Goal: Contribute content: Contribute content

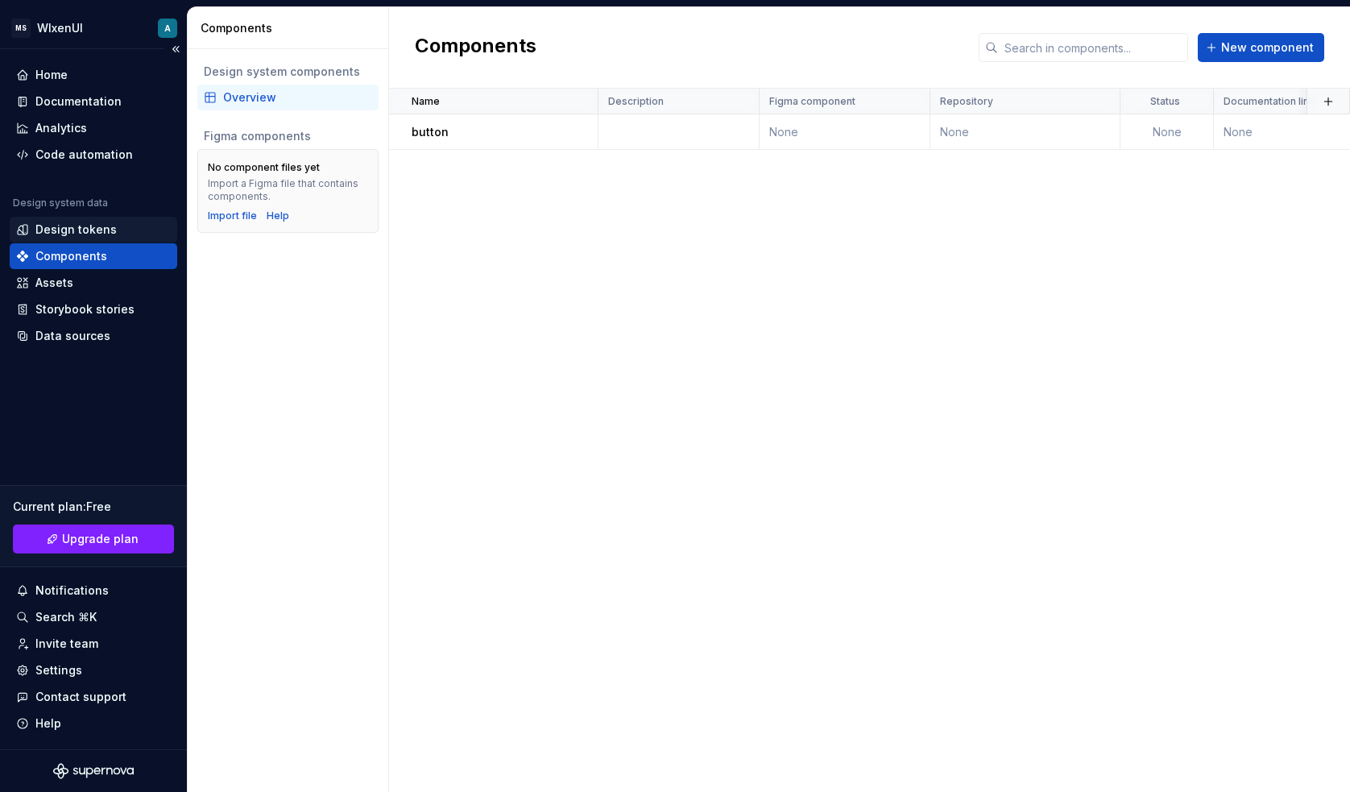
click at [79, 230] on div "Design tokens" at bounding box center [75, 229] width 81 height 16
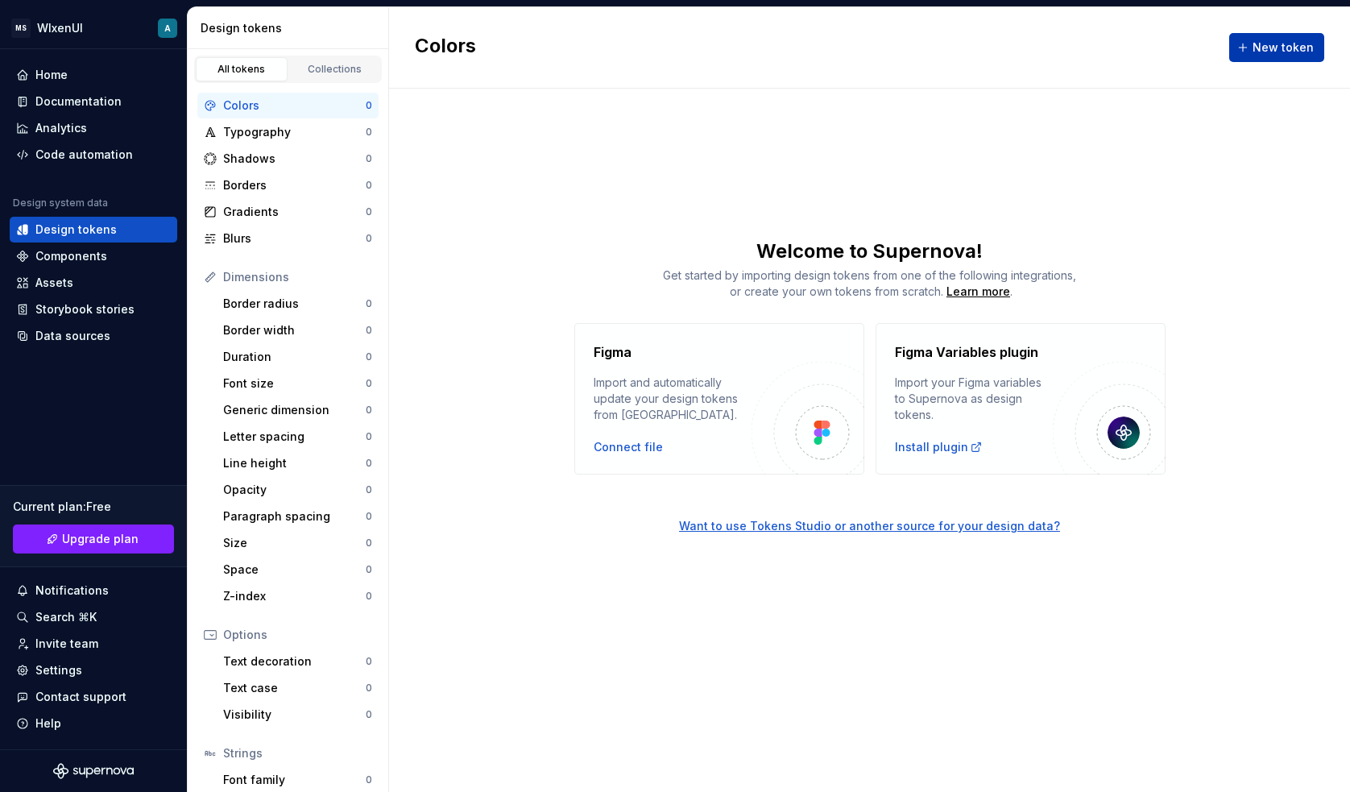
click at [1286, 52] on span "New token" at bounding box center [1282, 47] width 61 height 16
click at [789, 304] on div "Welcome to Supernova! Get started by importing design tokens from one of the fo…" at bounding box center [869, 356] width 961 height 236
click at [714, 218] on div "Colors New token Welcome to Supernova! Get started by importing design tokens f…" at bounding box center [869, 399] width 961 height 784
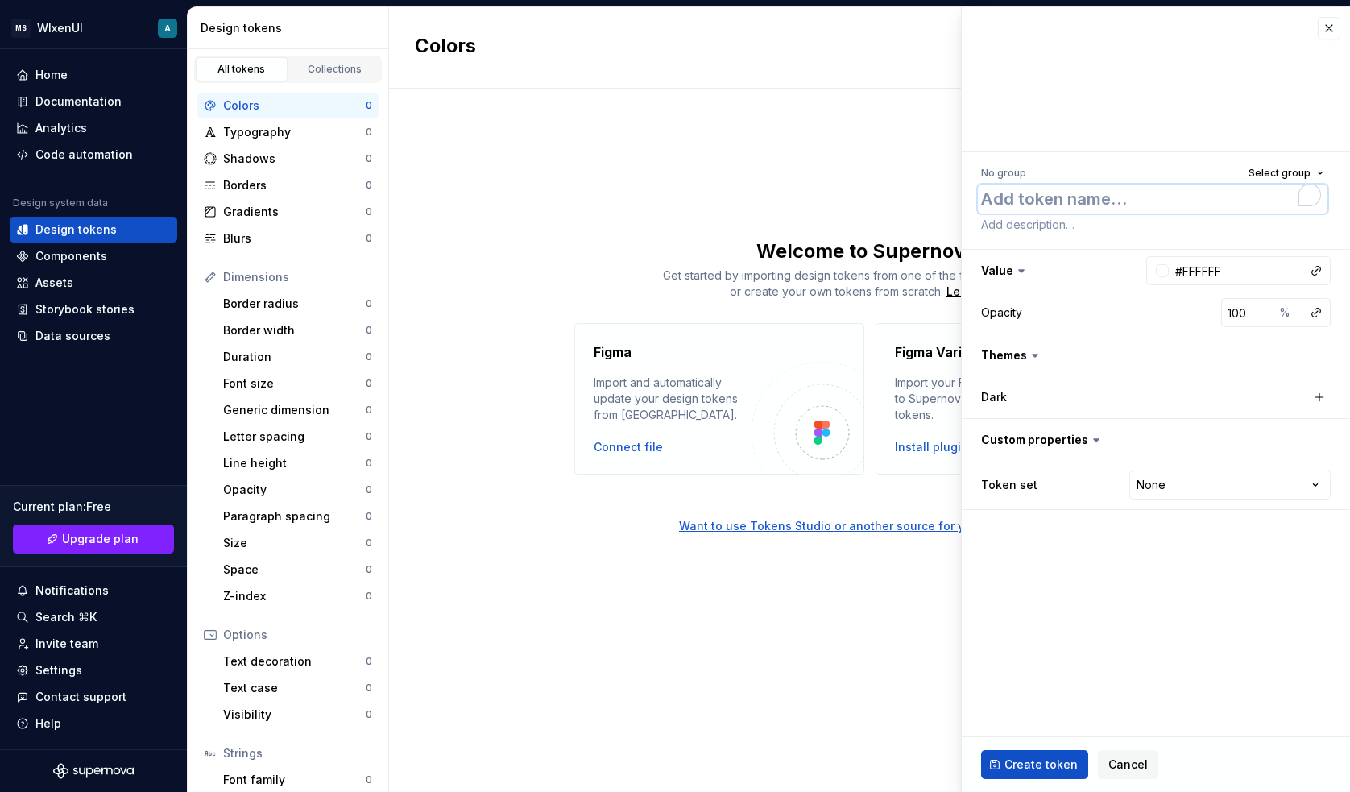
click at [1009, 193] on textarea "To enrich screen reader interactions, please activate Accessibility in Grammarl…" at bounding box center [1152, 198] width 349 height 29
click at [1027, 197] on textarea "To enrich screen reader interactions, please activate Accessibility in Grammarl…" at bounding box center [1152, 198] width 349 height 29
type textarea "*"
type textarea "W"
type textarea "*"
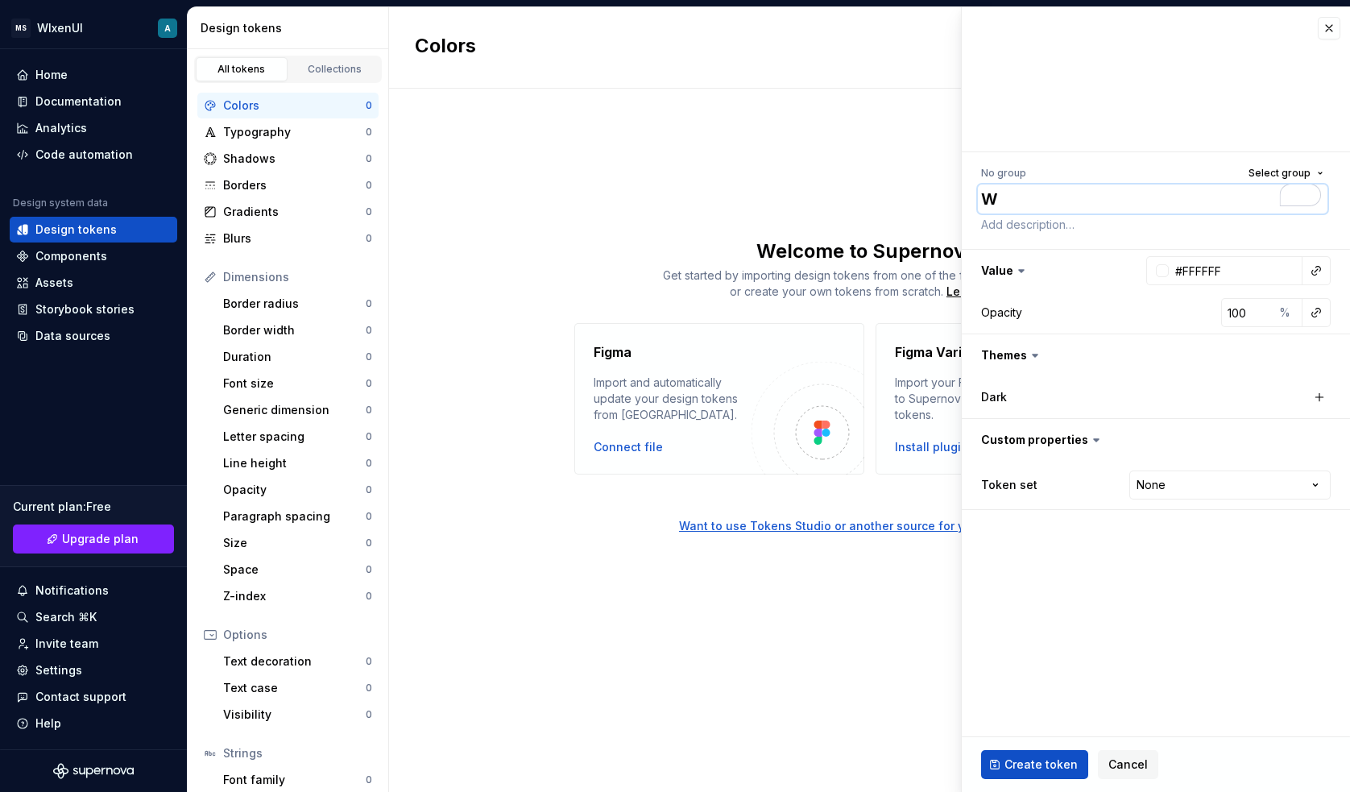
type textarea "Wh"
type textarea "*"
type textarea "Whi"
type textarea "*"
type textarea "Whit"
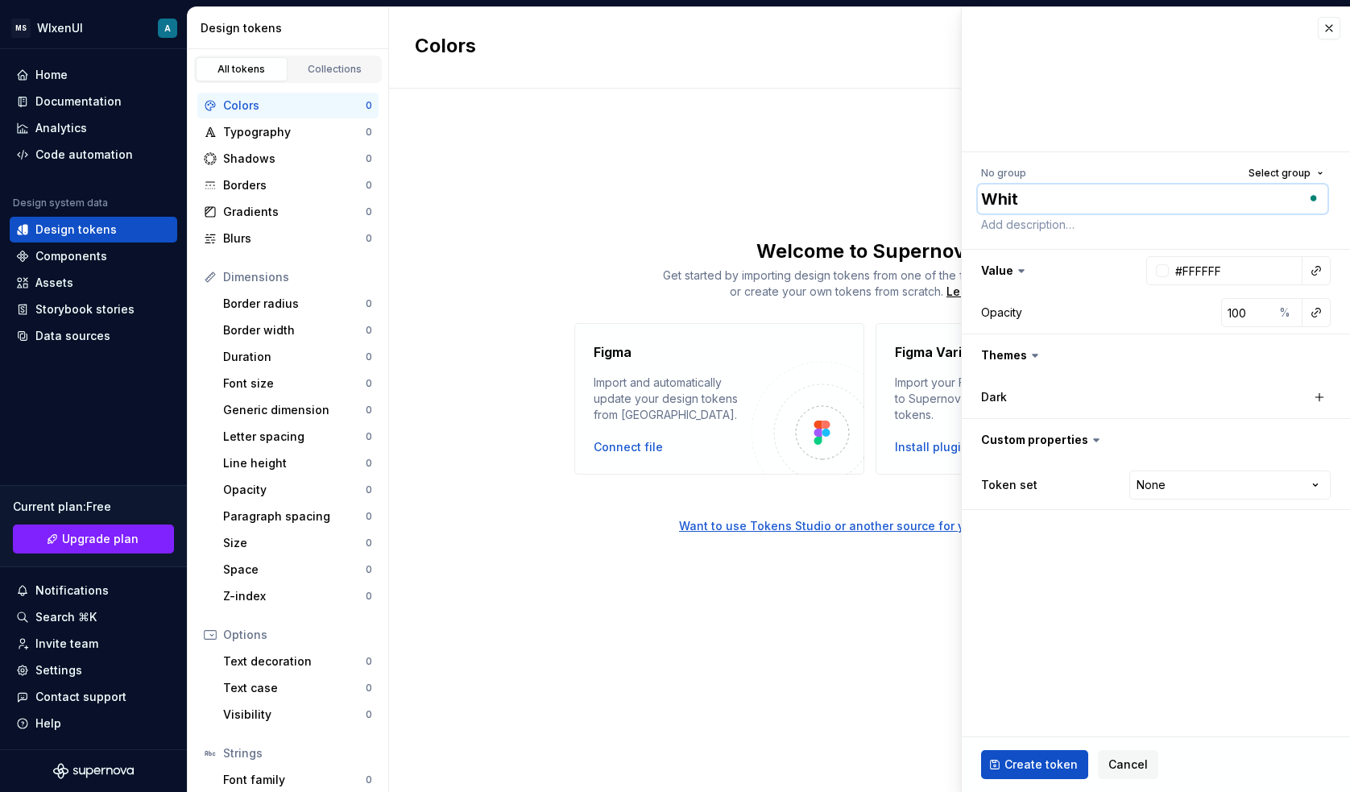
type textarea "*"
type textarea "White"
click at [1021, 756] on span "Create token" at bounding box center [1040, 764] width 73 height 16
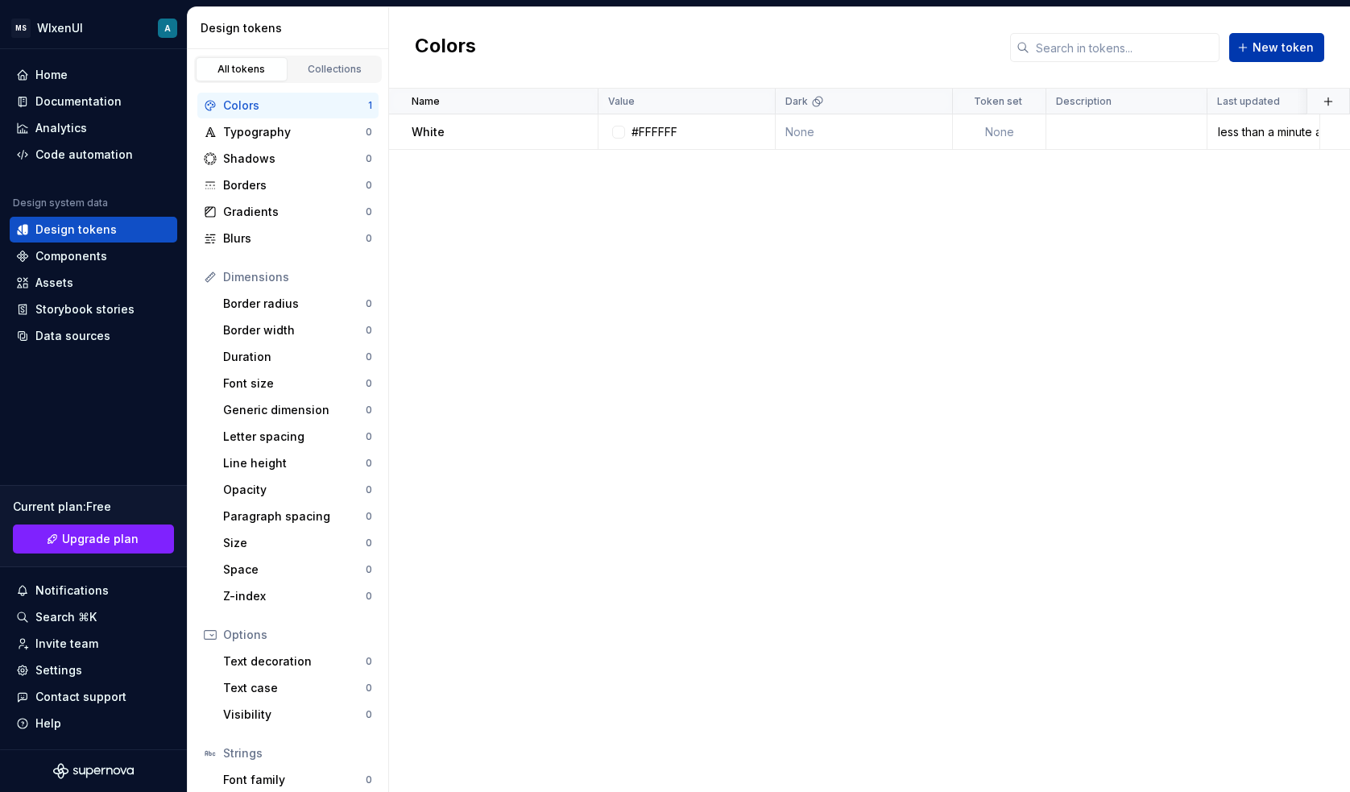
click at [1268, 48] on span "New token" at bounding box center [1282, 47] width 61 height 16
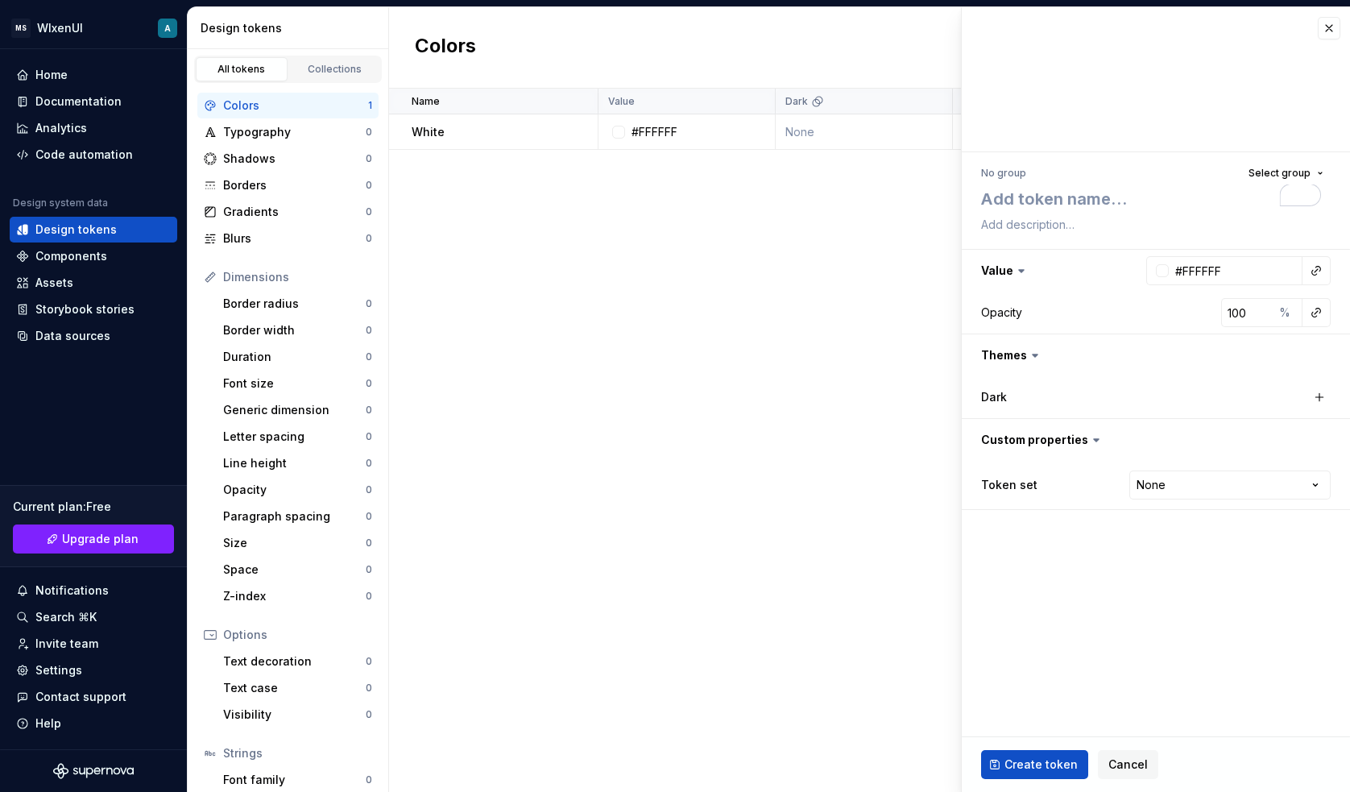
type textarea "*"
type textarea "W"
type textarea "*"
type textarea "Wh"
type textarea "*"
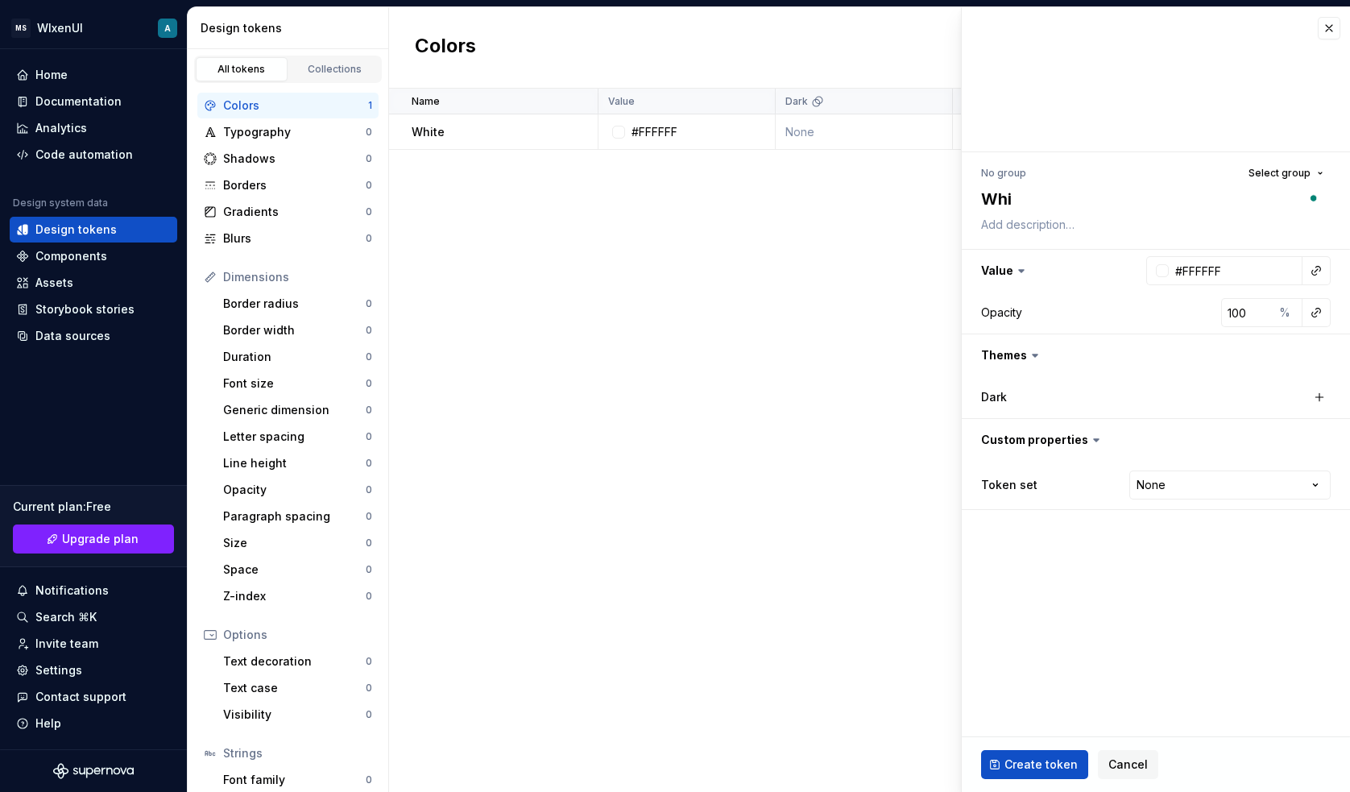
type textarea "Whit"
type textarea "*"
type textarea "White"
type textarea "*"
type textarea "White"
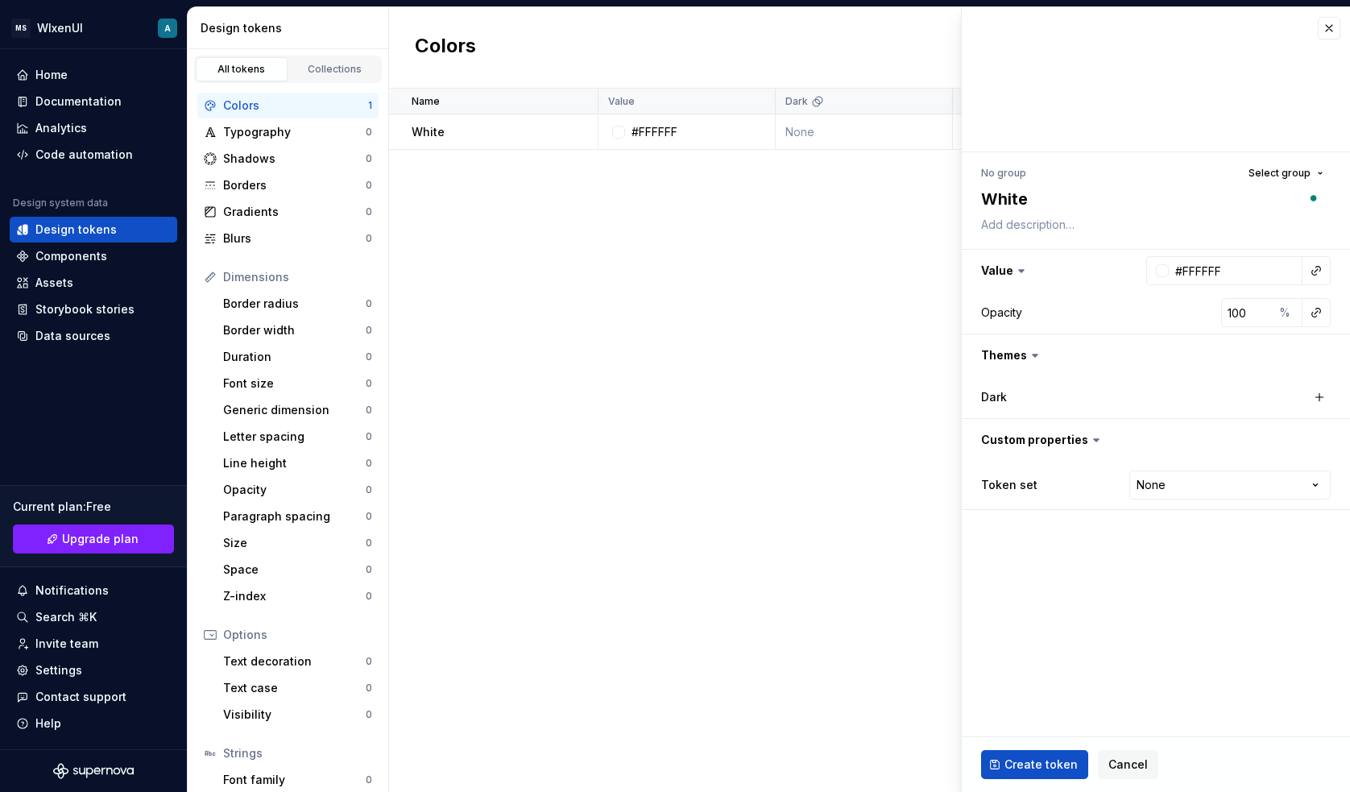
type textarea "*"
type textarea "White /"
type textarea "*"
type textarea "White /"
type textarea "*"
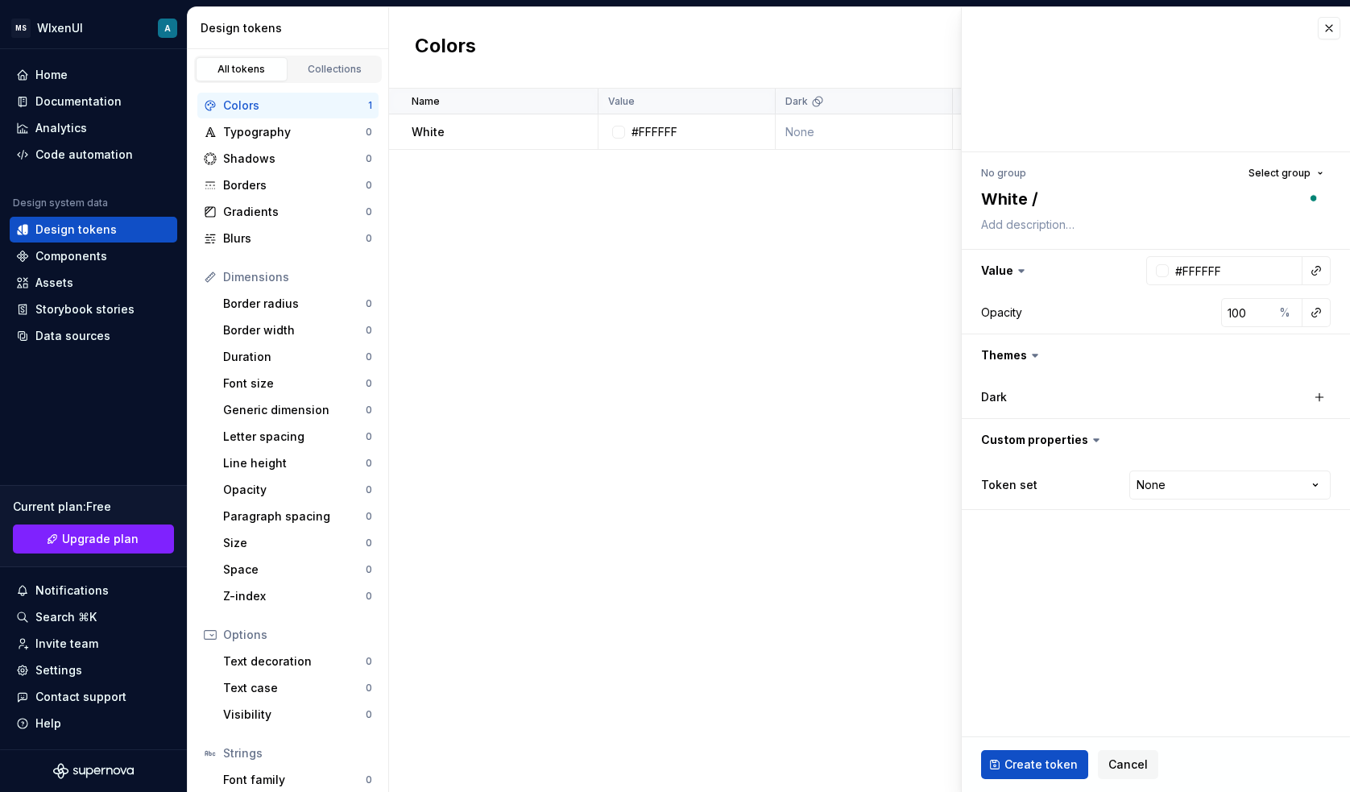
type textarea "White / 9"
type textarea "*"
type textarea "White / 90"
click at [1241, 313] on input "100" at bounding box center [1247, 312] width 52 height 29
type textarea "*"
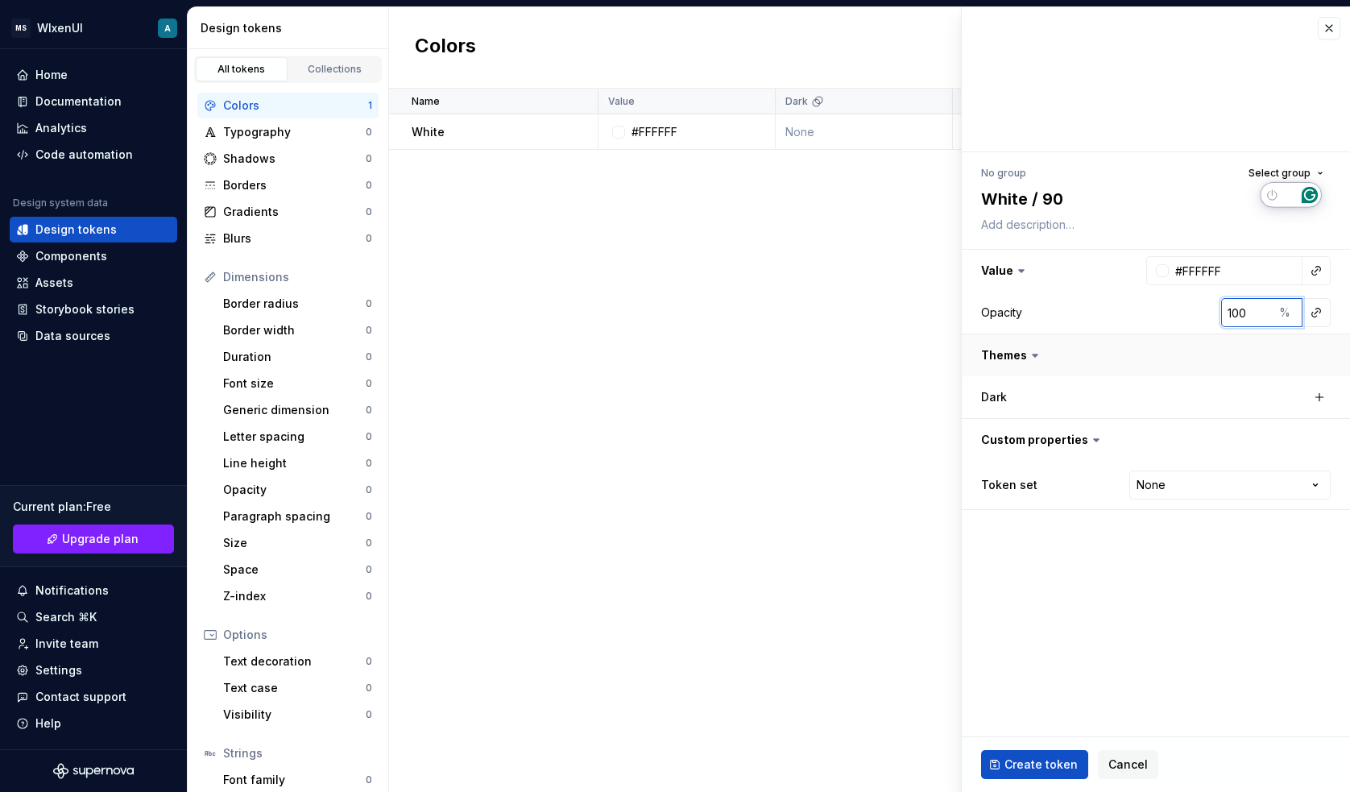
type input "9"
type textarea "*"
type input "90"
click at [1027, 757] on span "Create token" at bounding box center [1040, 764] width 73 height 16
type textarea "*"
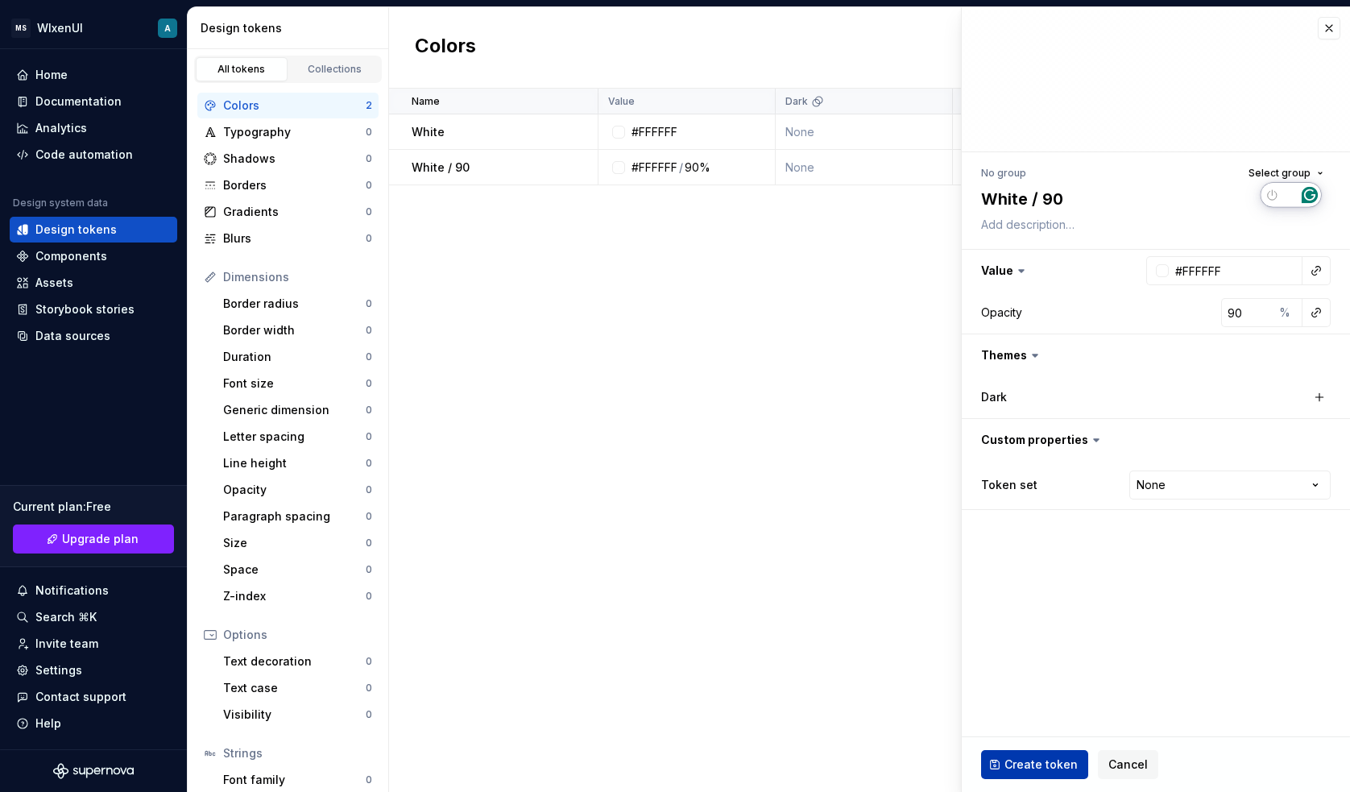
type input "100"
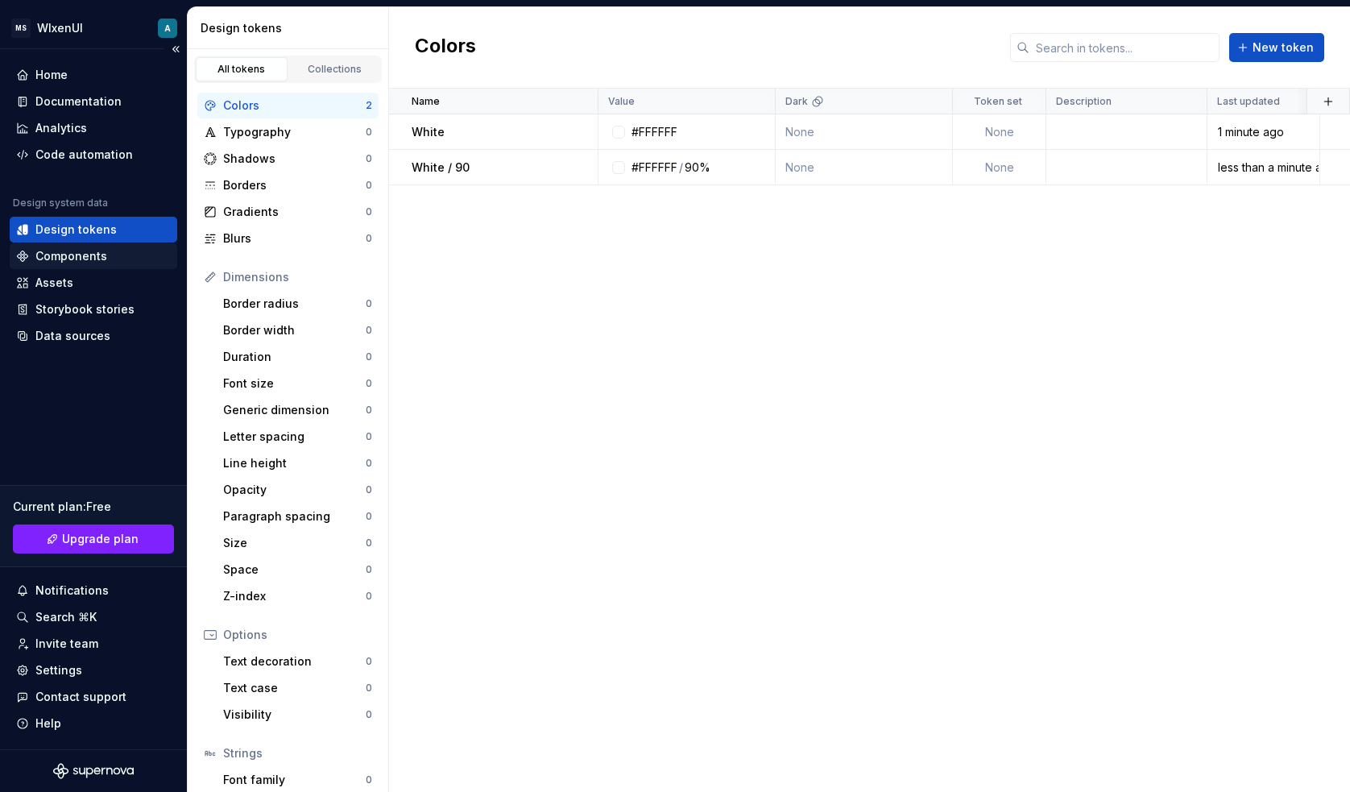
click at [78, 255] on div "Components" at bounding box center [71, 256] width 72 height 16
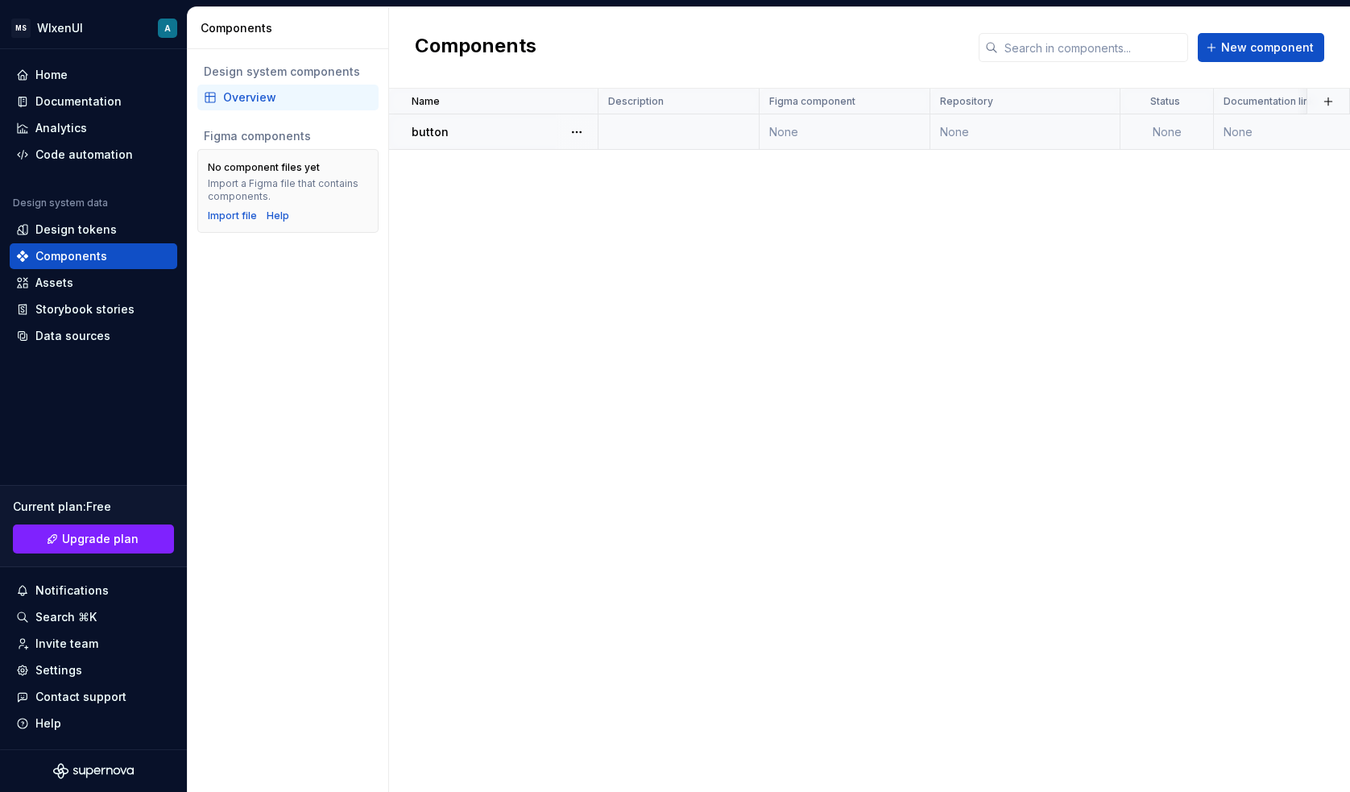
click at [506, 124] on div "button" at bounding box center [503, 132] width 185 height 16
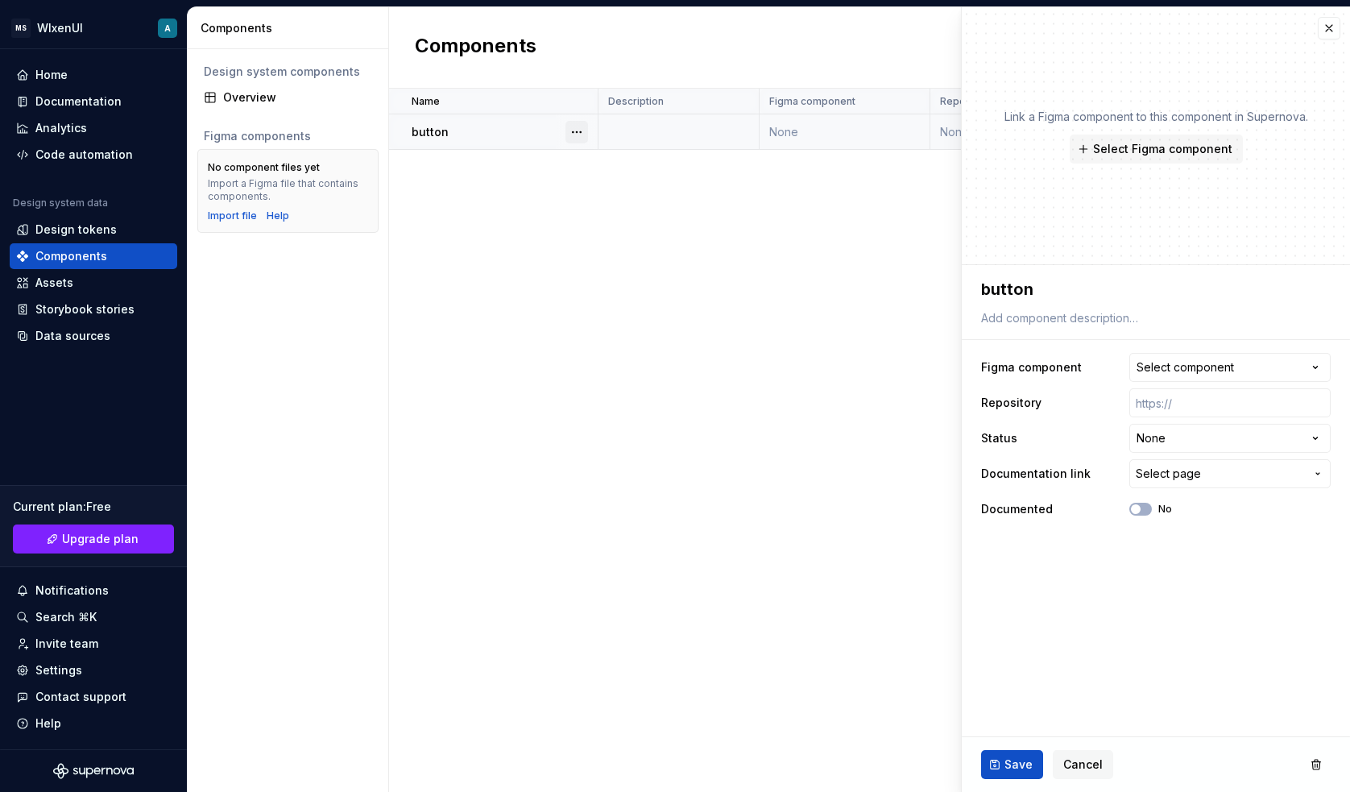
click at [570, 128] on button "button" at bounding box center [576, 132] width 23 height 23
click at [1158, 147] on html "**********" at bounding box center [675, 396] width 1350 height 792
click at [1157, 143] on span "Select Figma component" at bounding box center [1162, 149] width 139 height 16
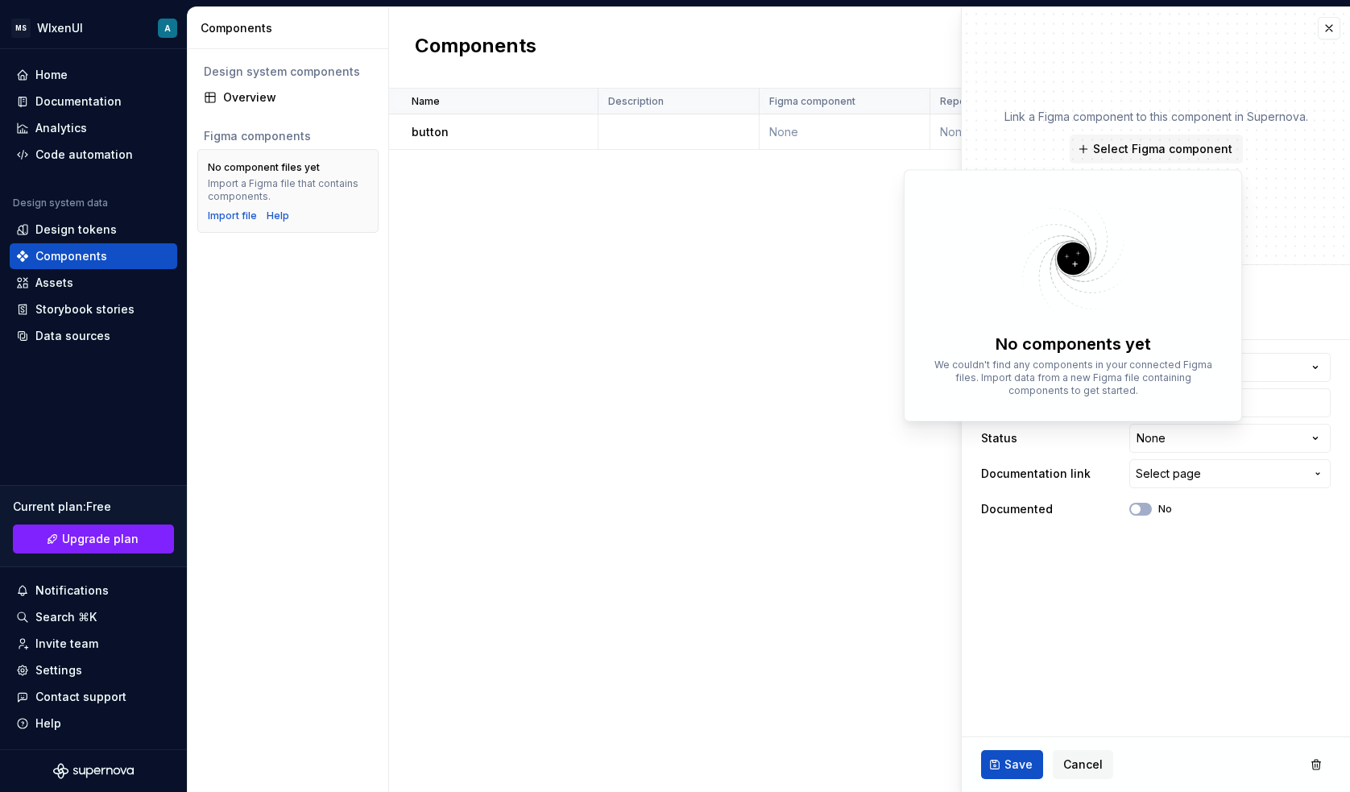
click at [1074, 264] on img at bounding box center [1072, 259] width 209 height 128
type textarea "*"
click at [1030, 663] on fieldset "**********" at bounding box center [1155, 528] width 388 height 527
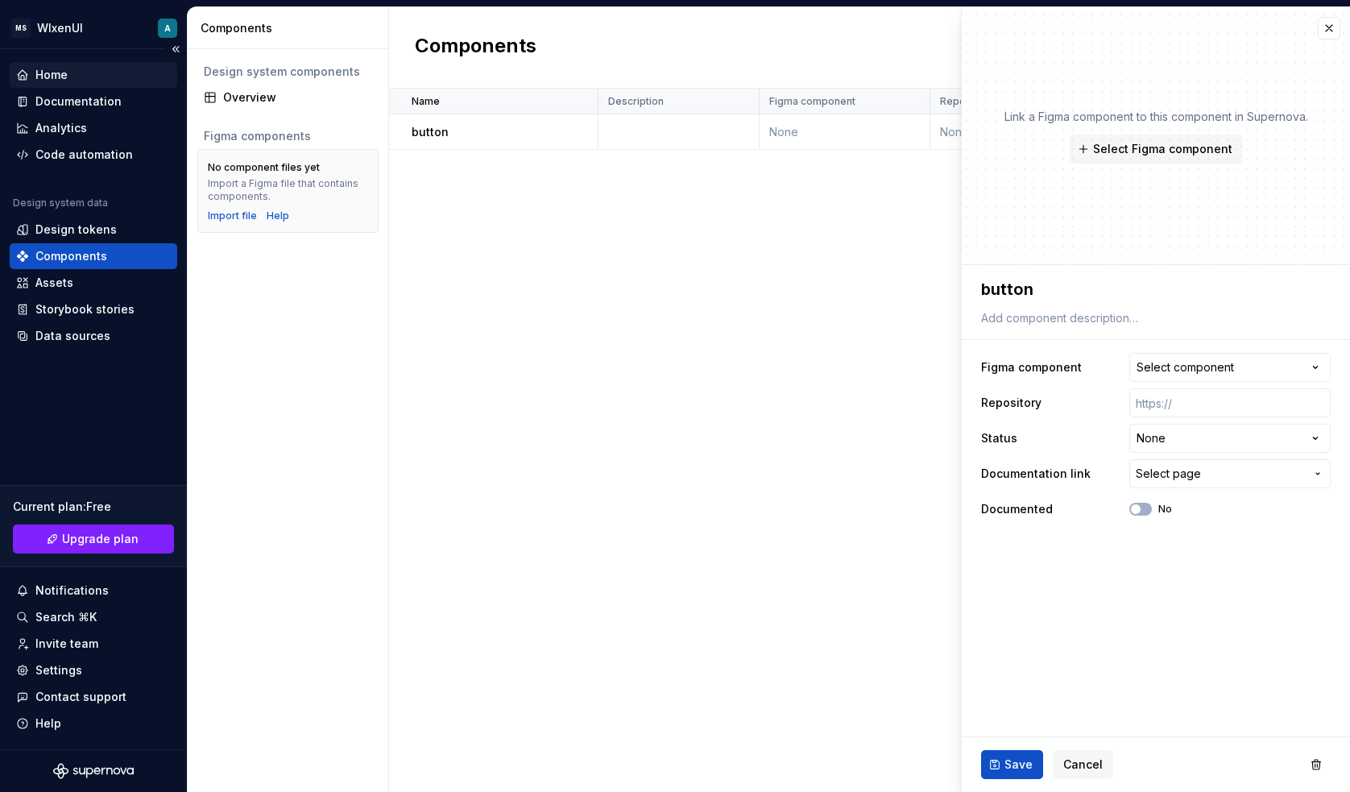
click at [59, 72] on div "Home" at bounding box center [51, 75] width 32 height 16
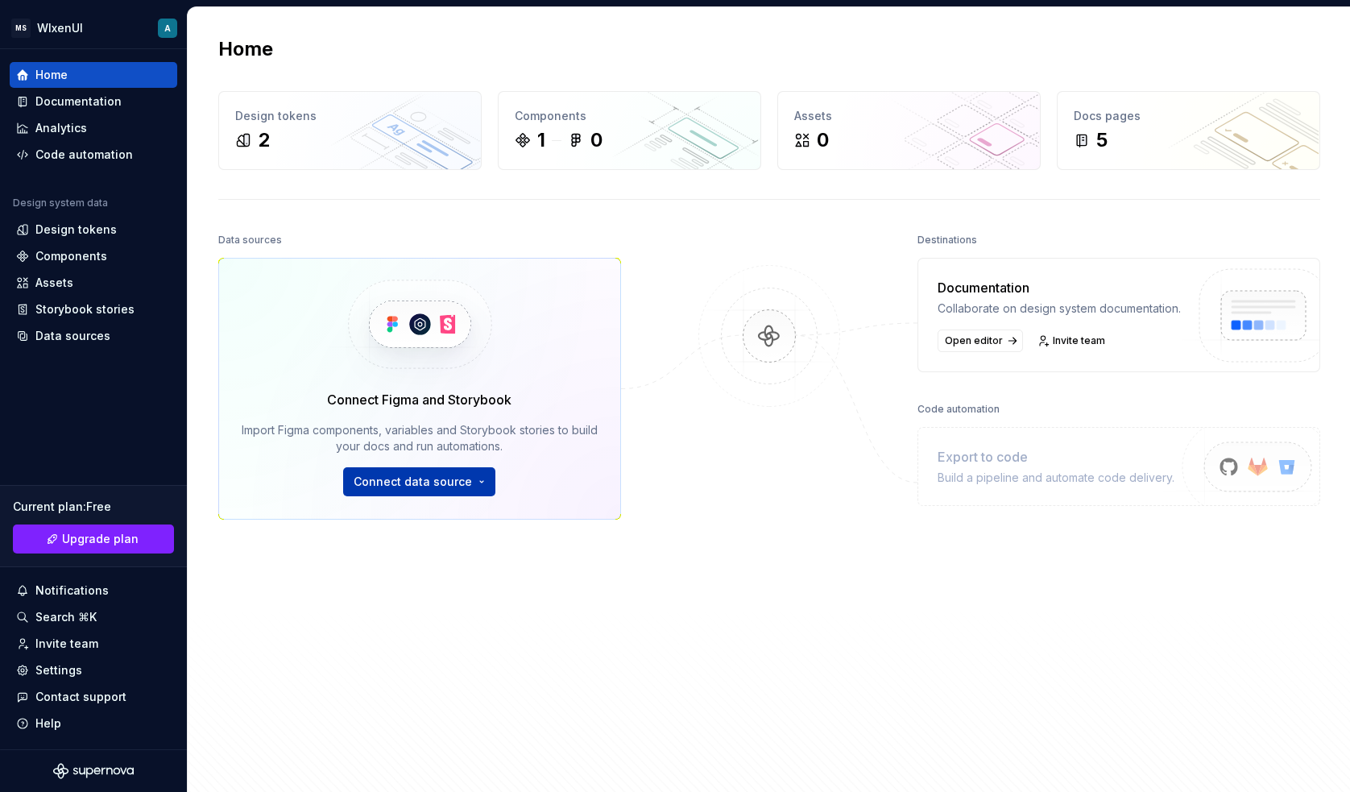
click at [422, 483] on html "MS WIxenUI A Home Documentation Analytics Code automation Design system data De…" at bounding box center [675, 396] width 1350 height 792
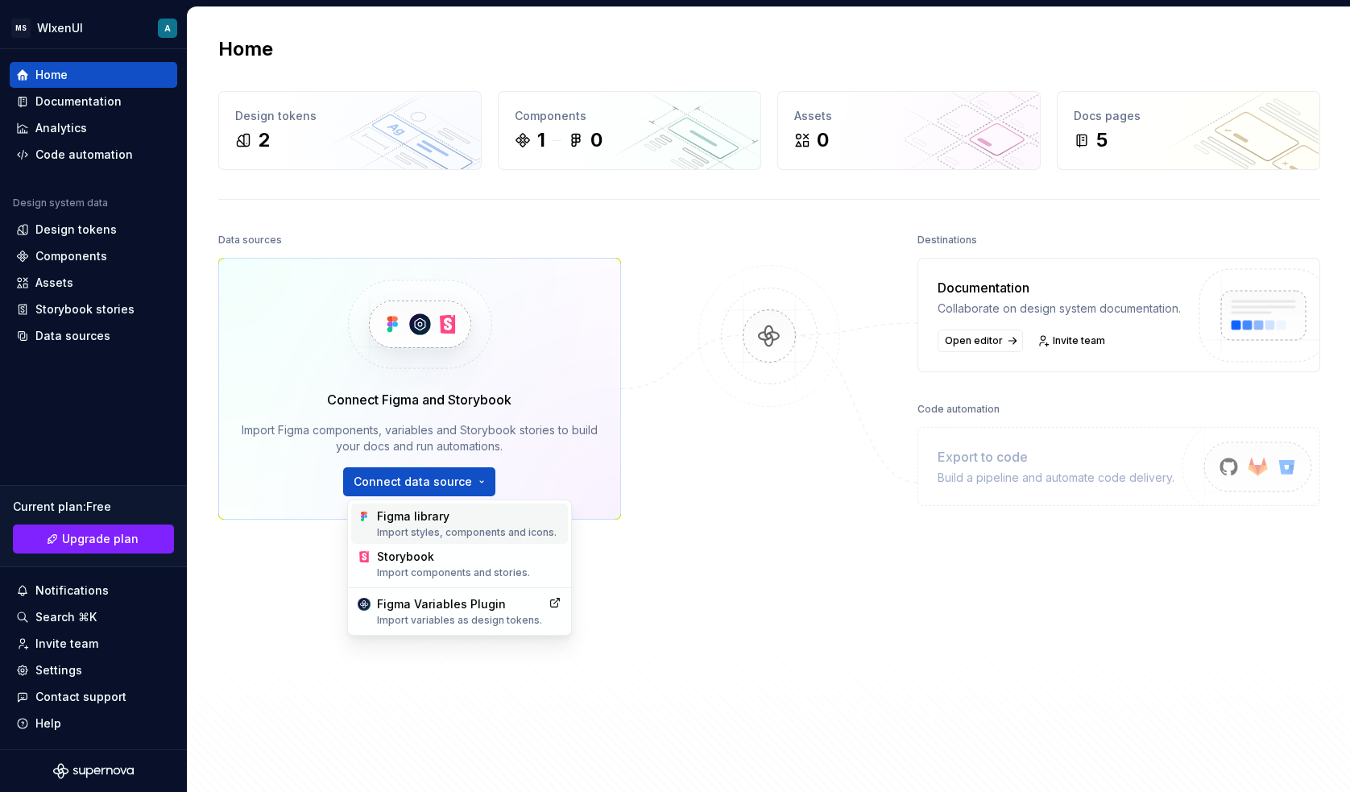
click at [424, 506] on div "Figma library Import styles, components and icons." at bounding box center [459, 523] width 217 height 40
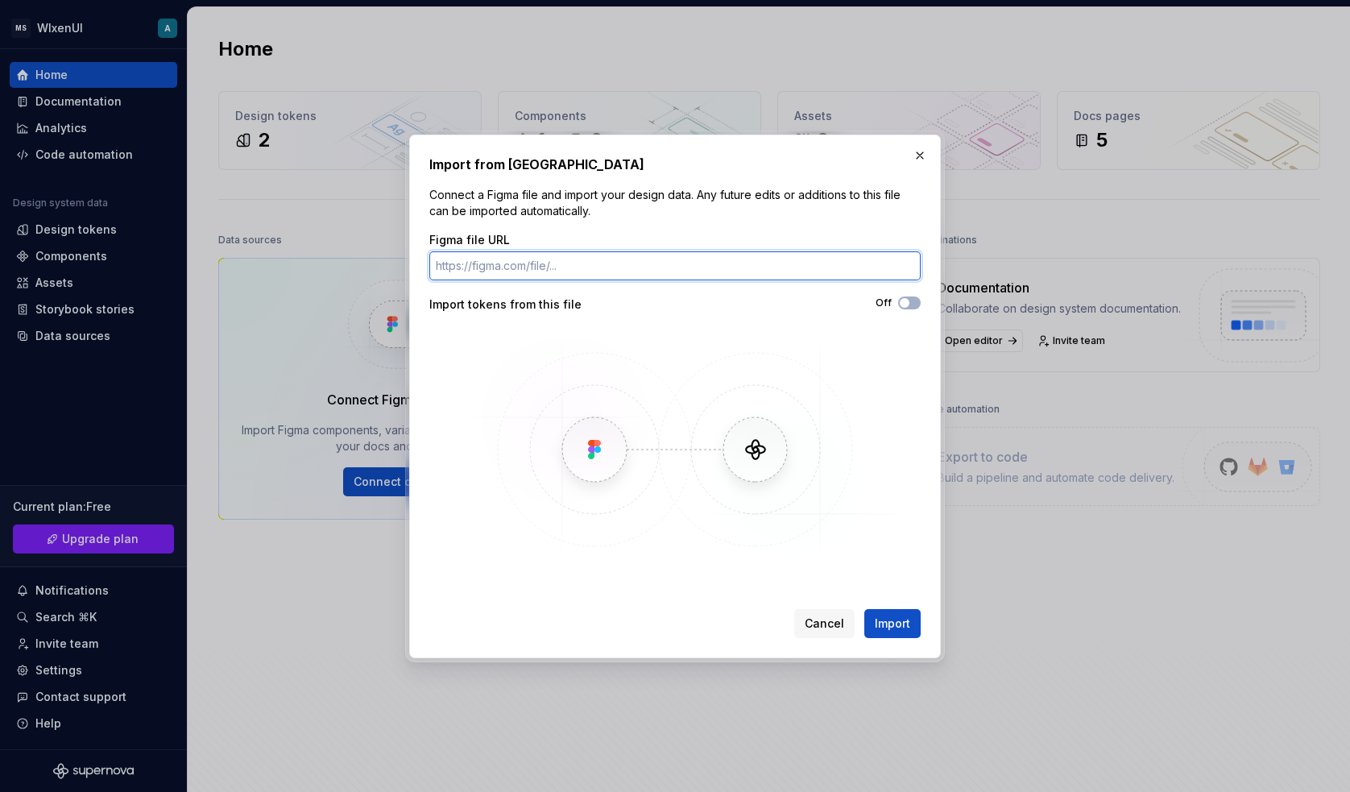
click at [556, 272] on input "Figma file URL" at bounding box center [674, 265] width 491 height 29
paste input "[URL][DOMAIN_NAME]"
type input "[URL][DOMAIN_NAME]"
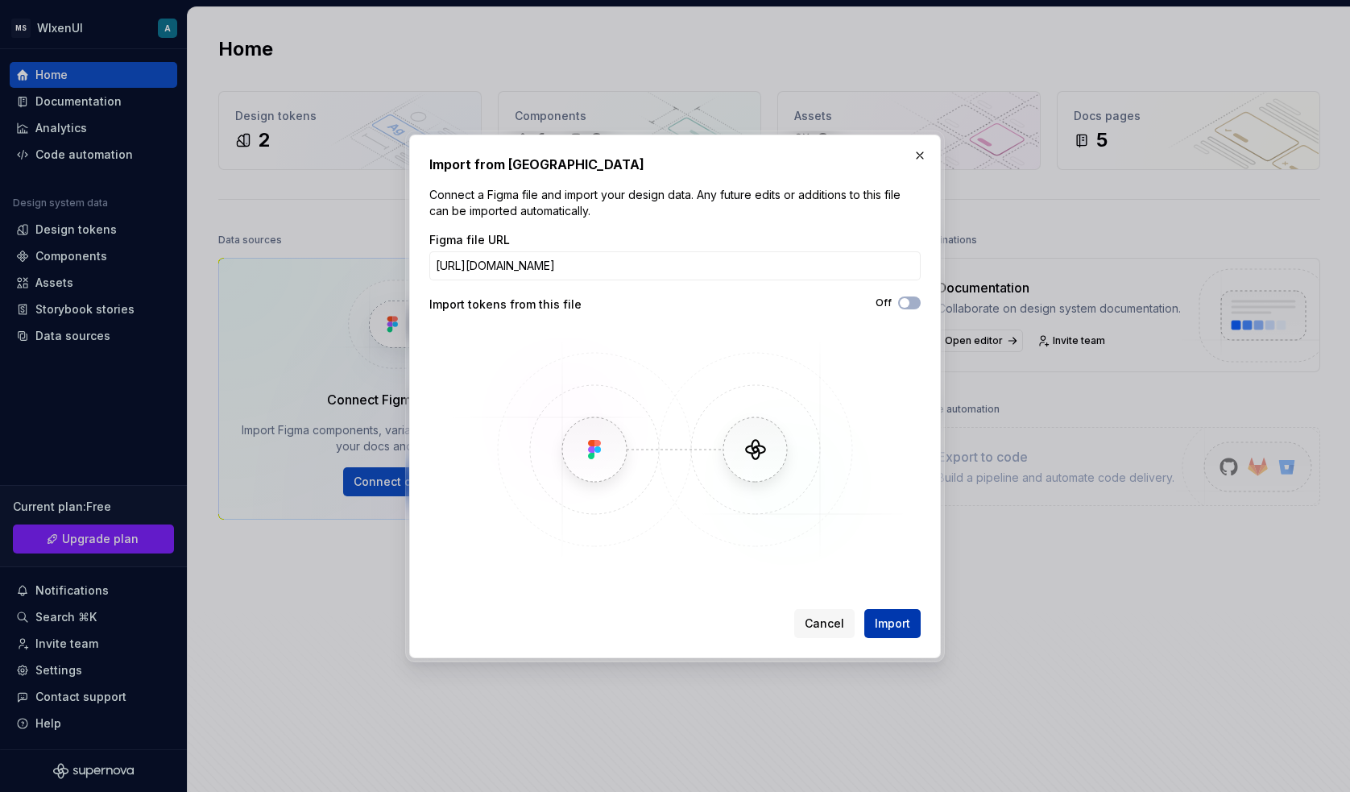
scroll to position [0, 0]
click at [879, 620] on span "Import" at bounding box center [891, 623] width 35 height 16
click at [889, 621] on span "Import" at bounding box center [891, 623] width 35 height 16
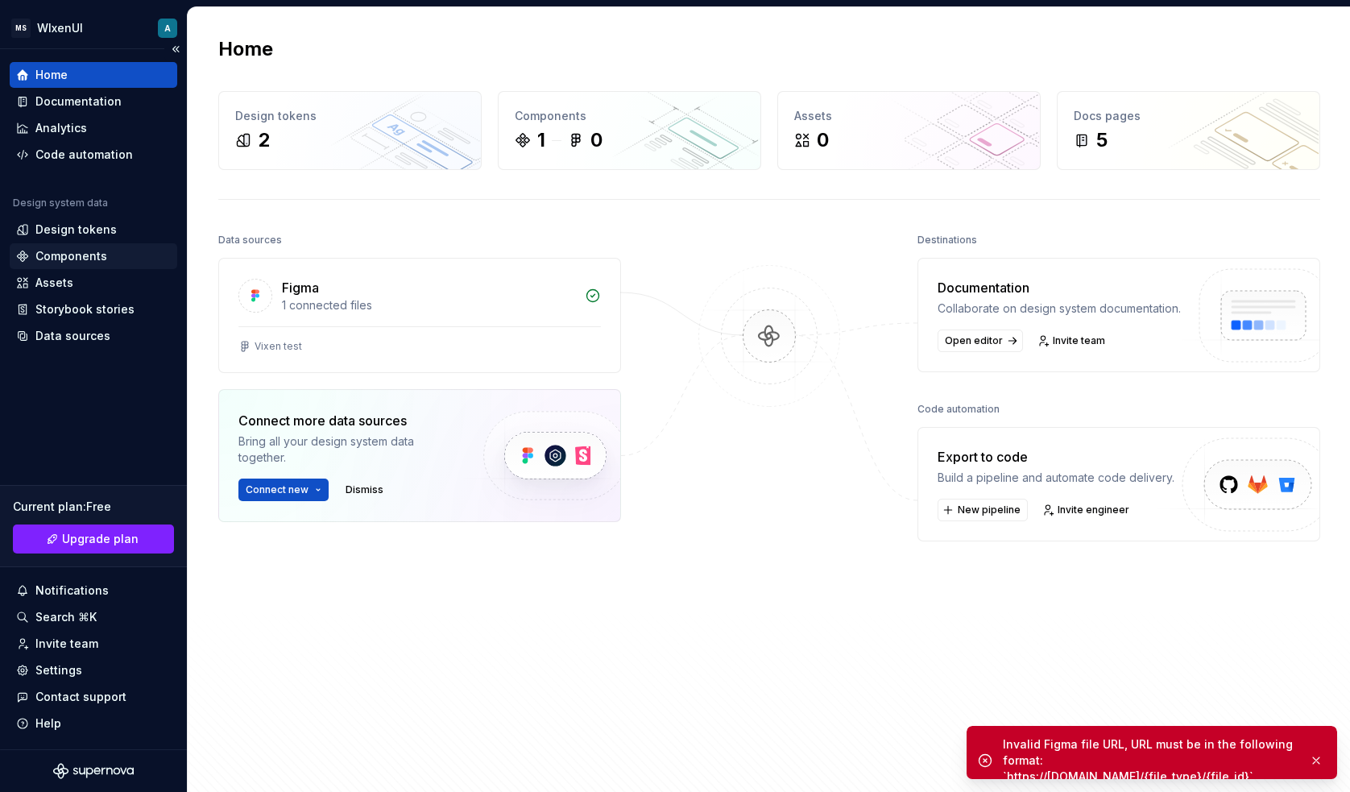
click at [82, 251] on div "Components" at bounding box center [71, 256] width 72 height 16
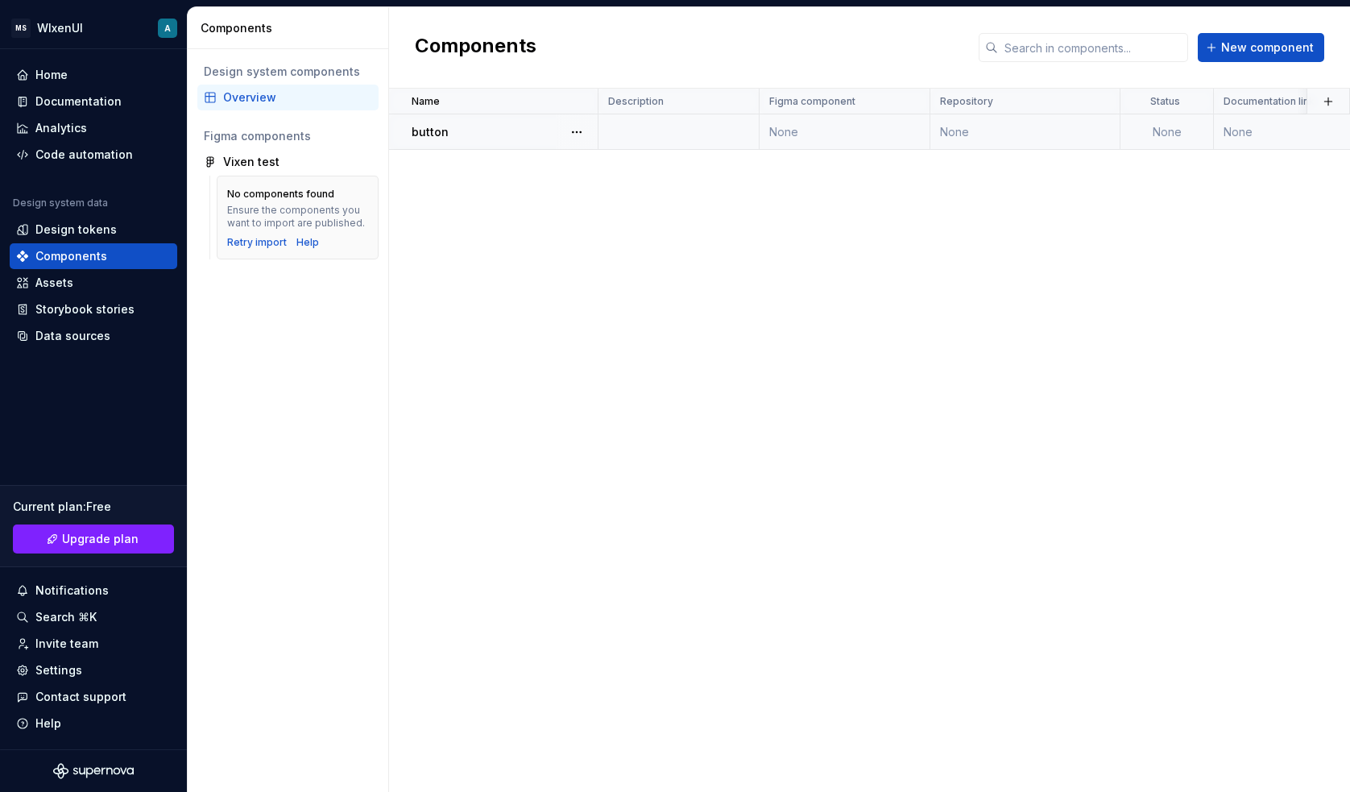
click at [525, 135] on div "button" at bounding box center [503, 132] width 185 height 16
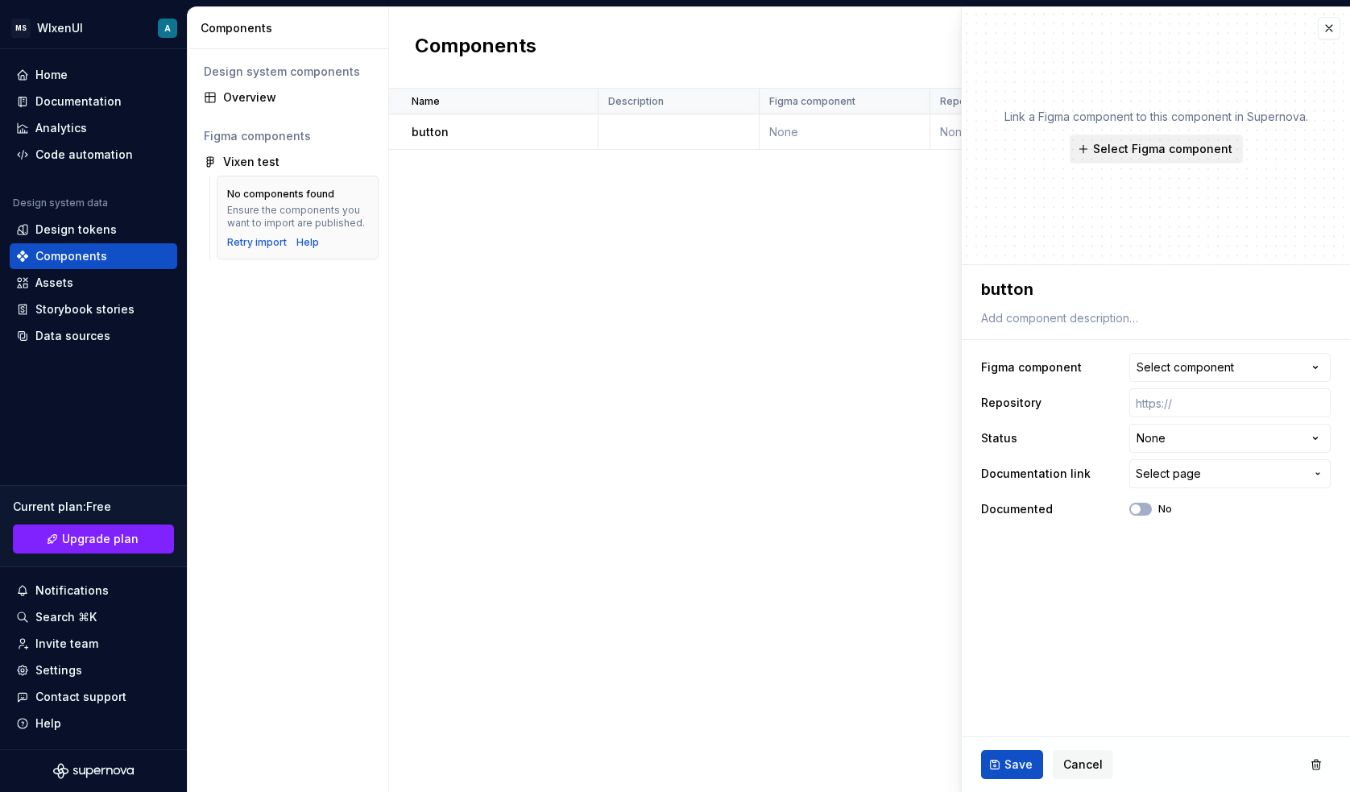
click at [1164, 149] on span "Select Figma component" at bounding box center [1162, 149] width 139 height 16
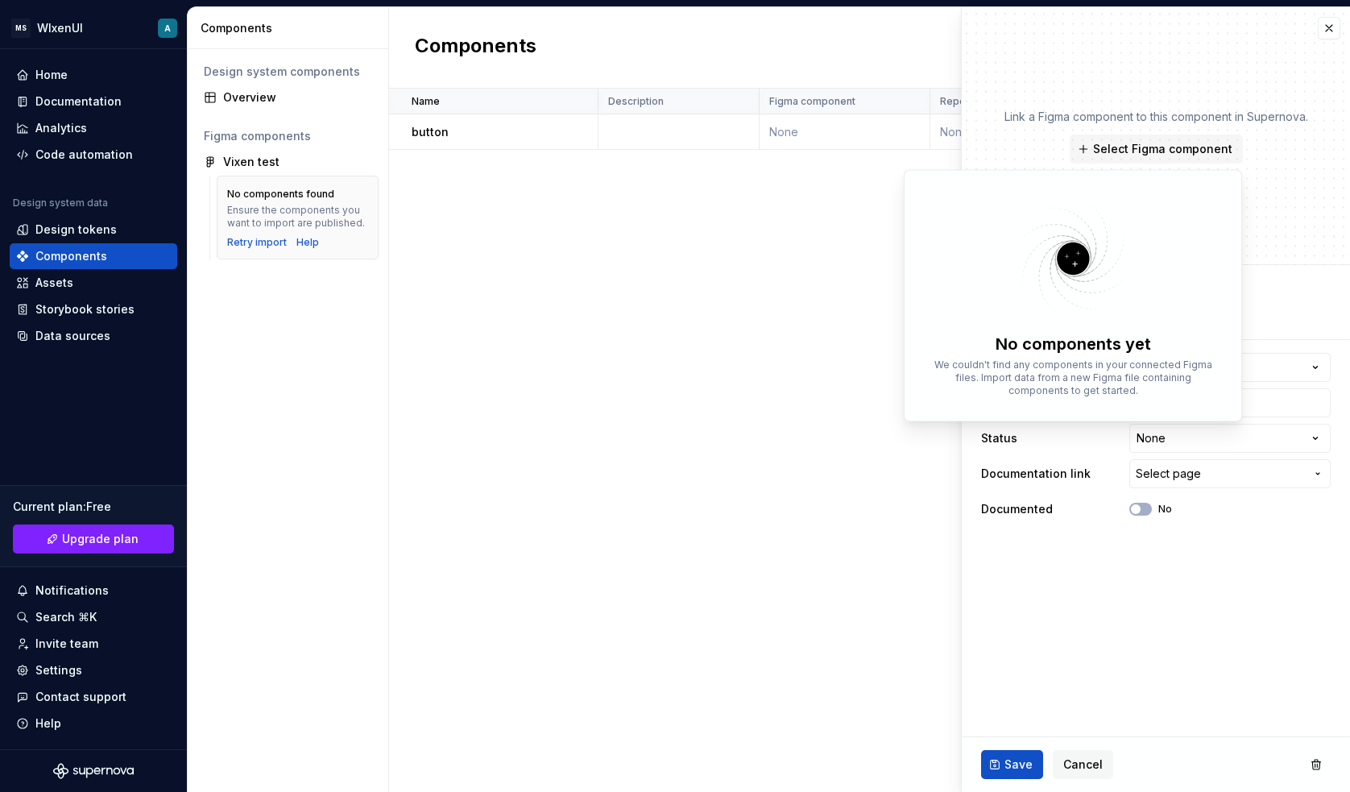
type textarea "*"
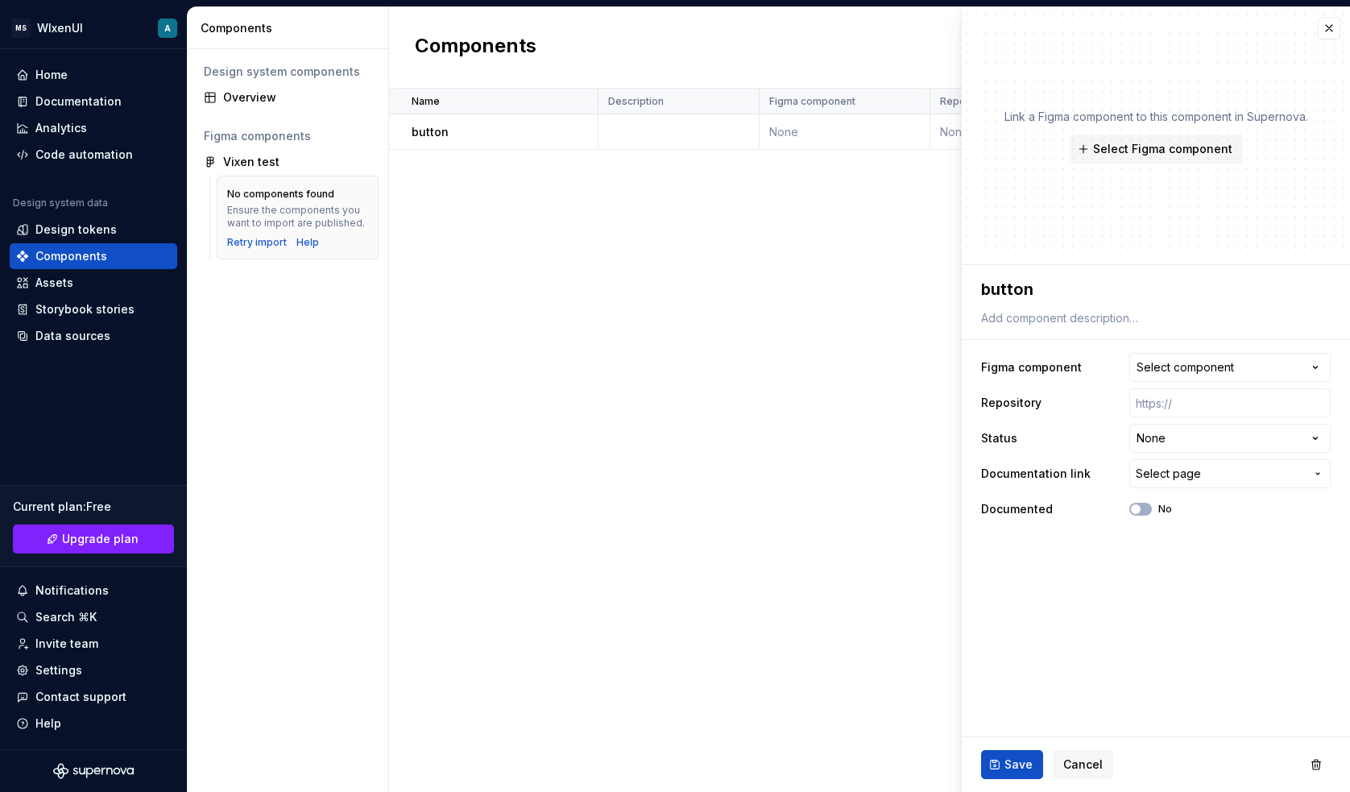
click at [1213, 383] on div "**********" at bounding box center [1155, 437] width 349 height 177
click at [1213, 378] on button "Select component" at bounding box center [1229, 367] width 201 height 29
click at [85, 230] on div "Design tokens" at bounding box center [75, 229] width 81 height 16
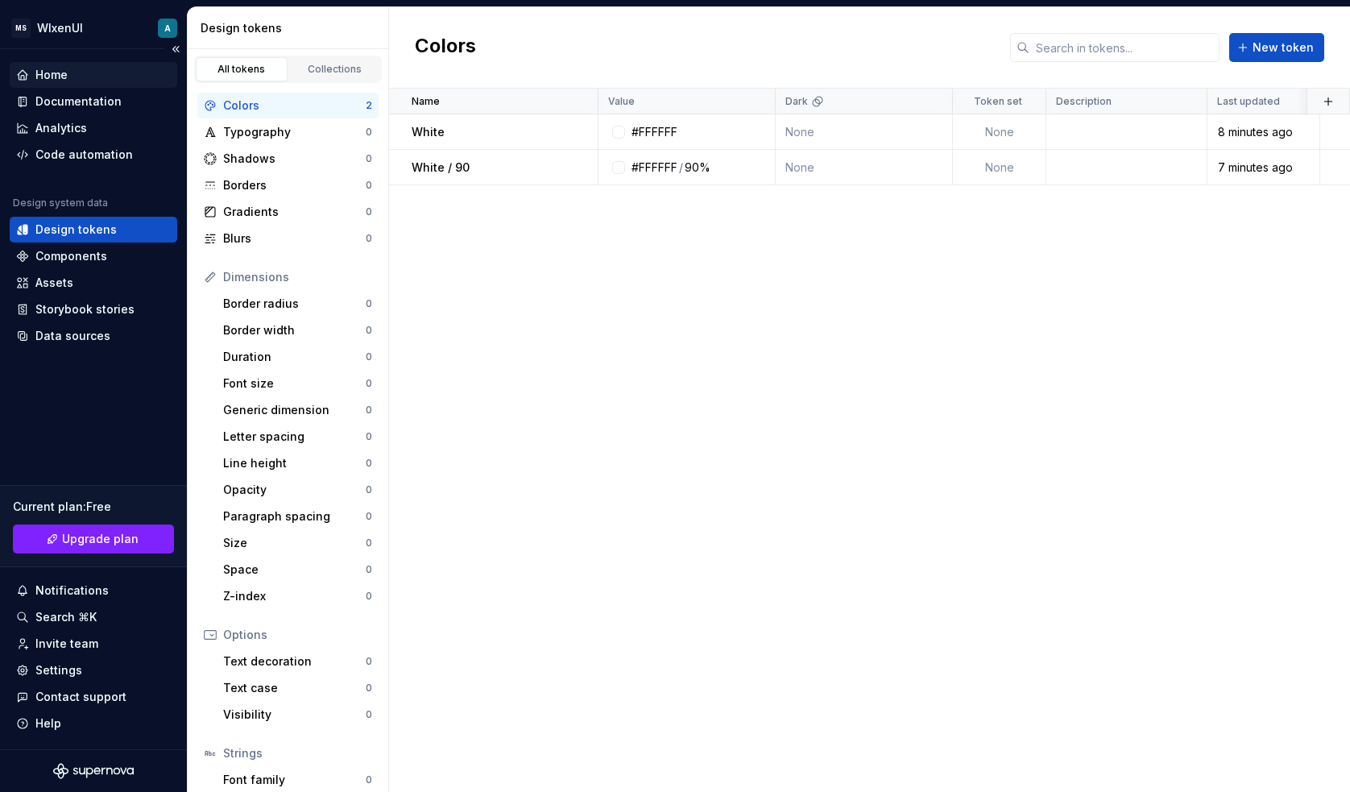
click at [44, 85] on div "Home" at bounding box center [93, 75] width 167 height 26
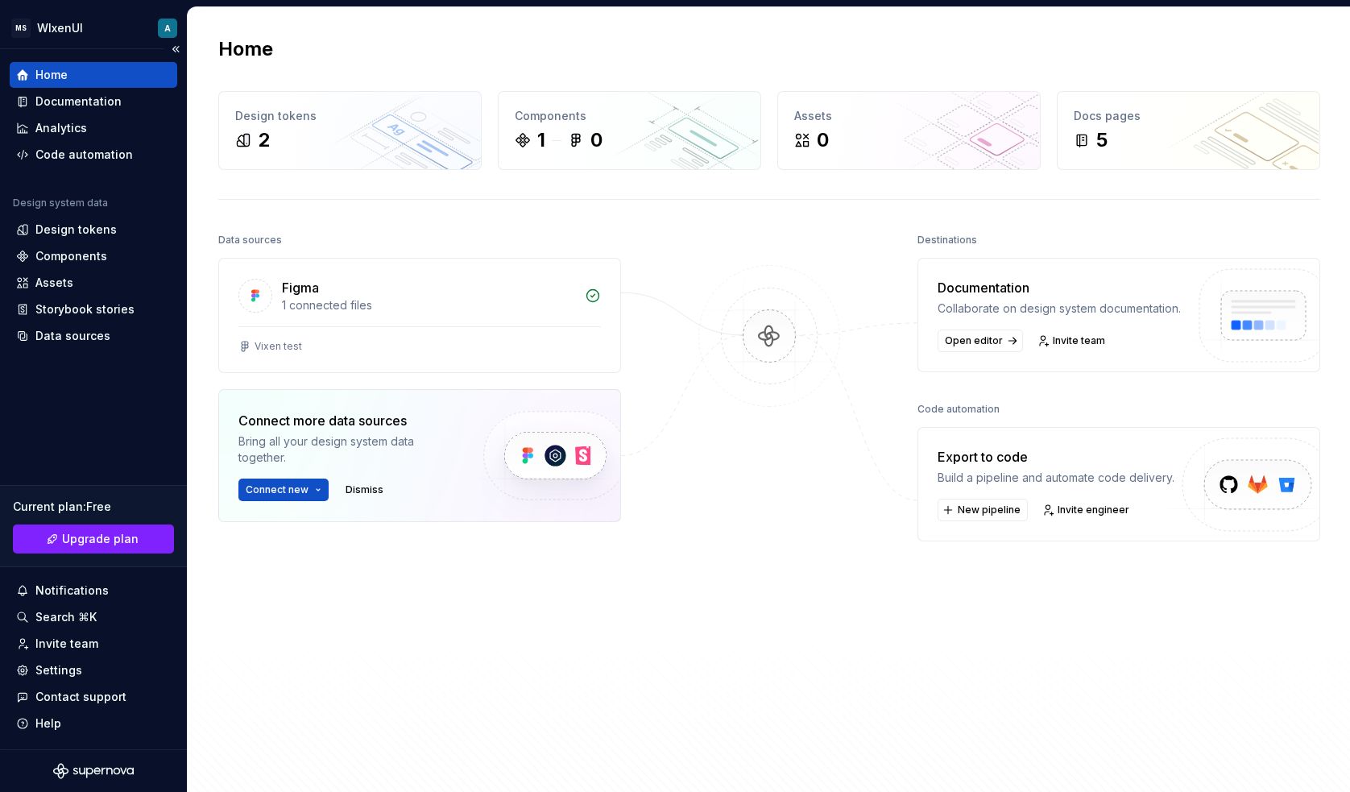
click at [66, 74] on div "Home" at bounding box center [51, 75] width 32 height 16
click at [382, 295] on div "Figma" at bounding box center [428, 287] width 293 height 19
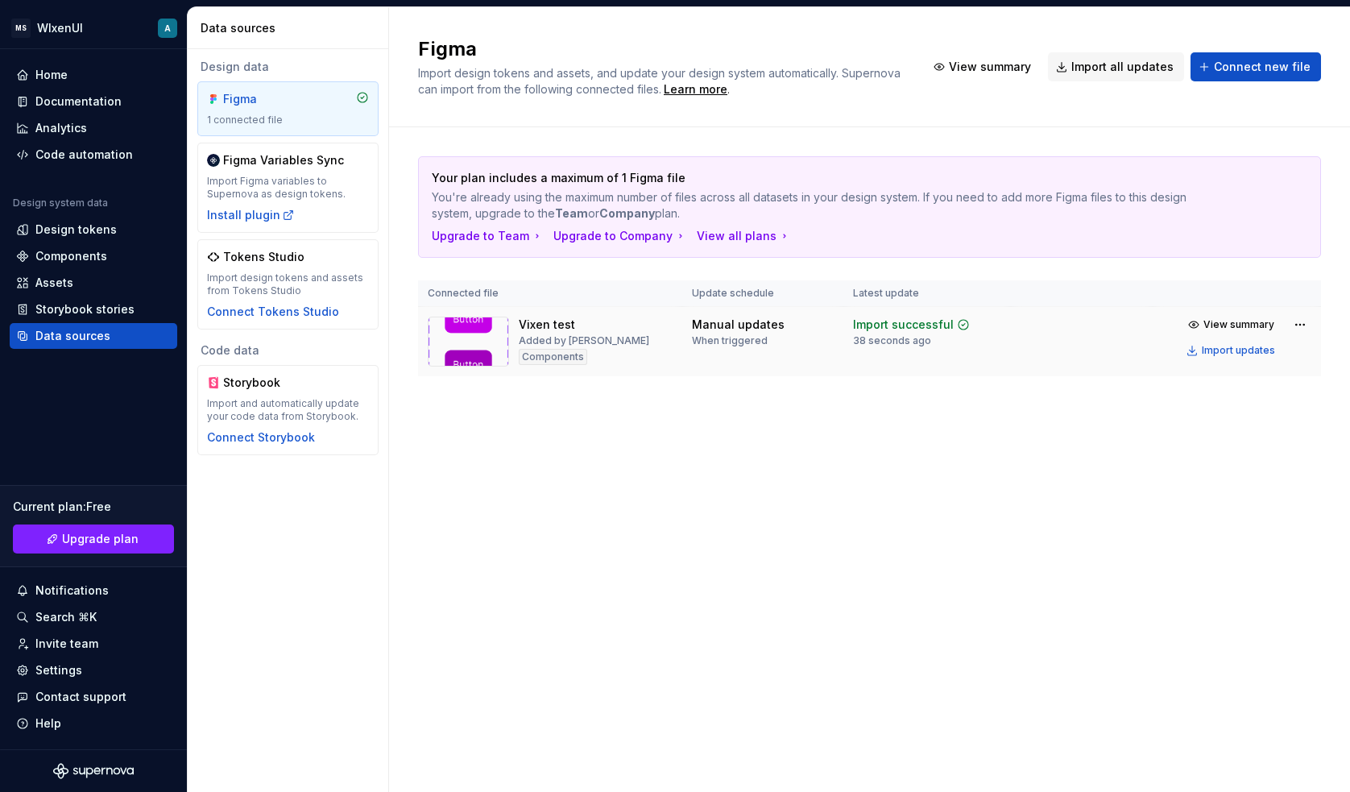
click at [506, 329] on img at bounding box center [468, 341] width 81 height 50
click at [320, 114] on div "1 connected file" at bounding box center [288, 120] width 162 height 13
click at [535, 341] on div "Added by [PERSON_NAME]" at bounding box center [584, 340] width 130 height 13
click at [86, 299] on div "Storybook stories" at bounding box center [93, 309] width 167 height 26
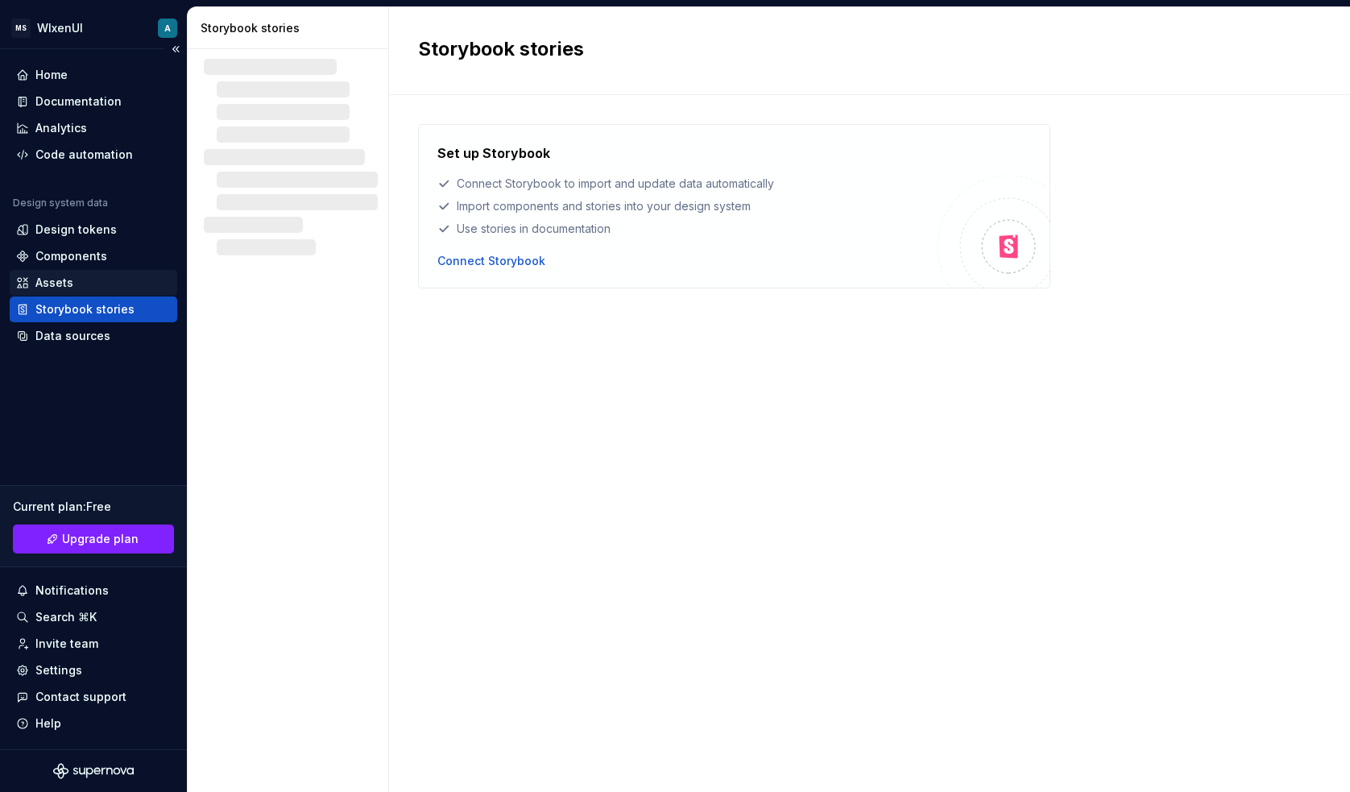
click at [78, 281] on div "Assets" at bounding box center [93, 283] width 155 height 16
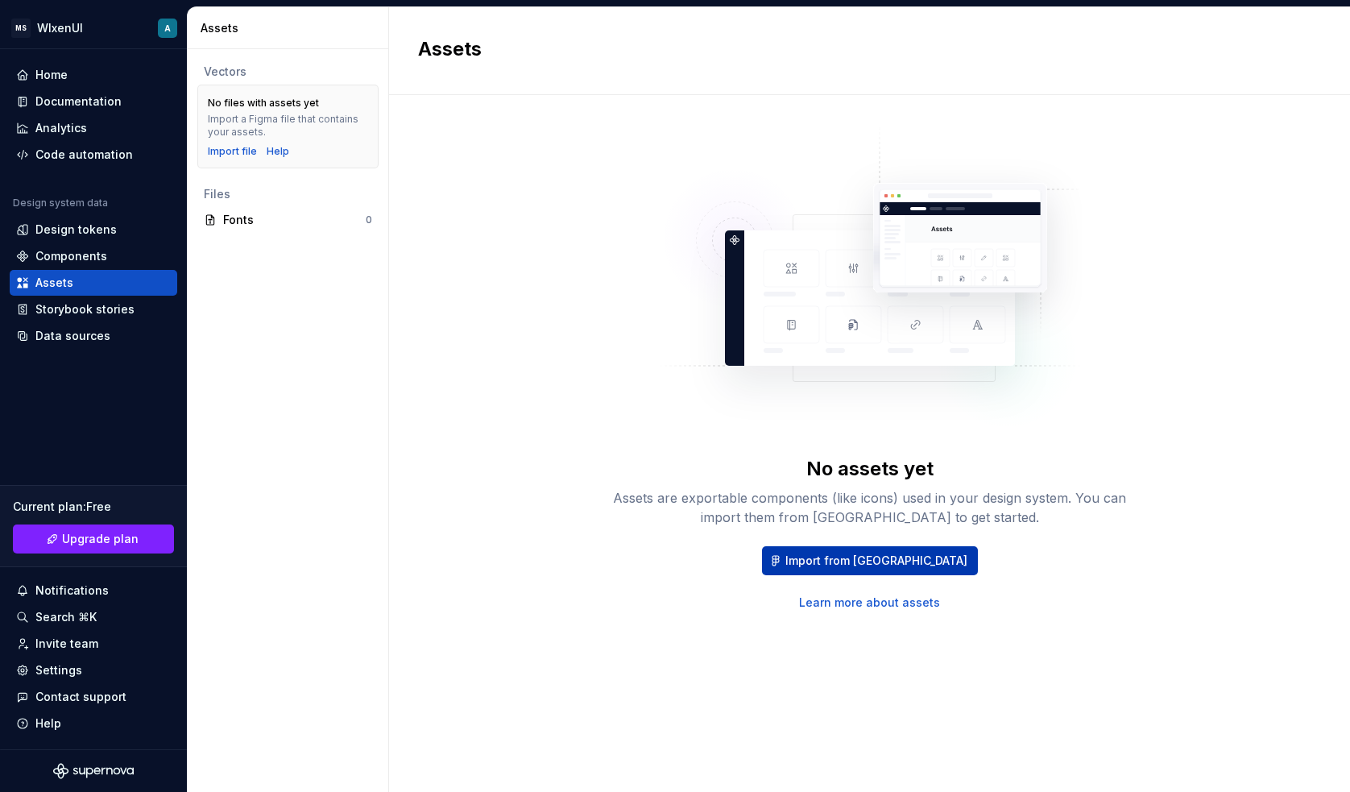
click at [870, 556] on span "Import from [GEOGRAPHIC_DATA]" at bounding box center [876, 560] width 182 height 16
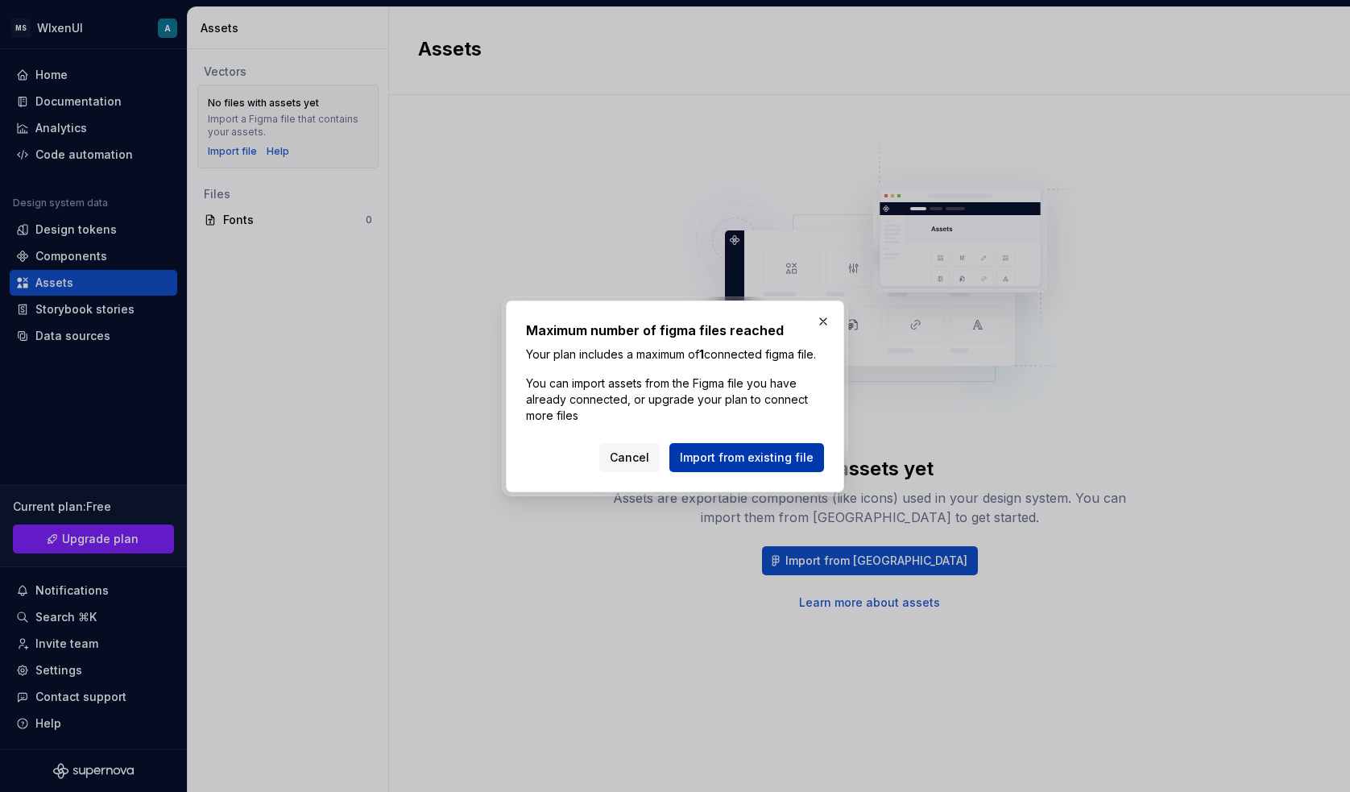
click at [753, 462] on span "Import from existing file" at bounding box center [747, 457] width 134 height 16
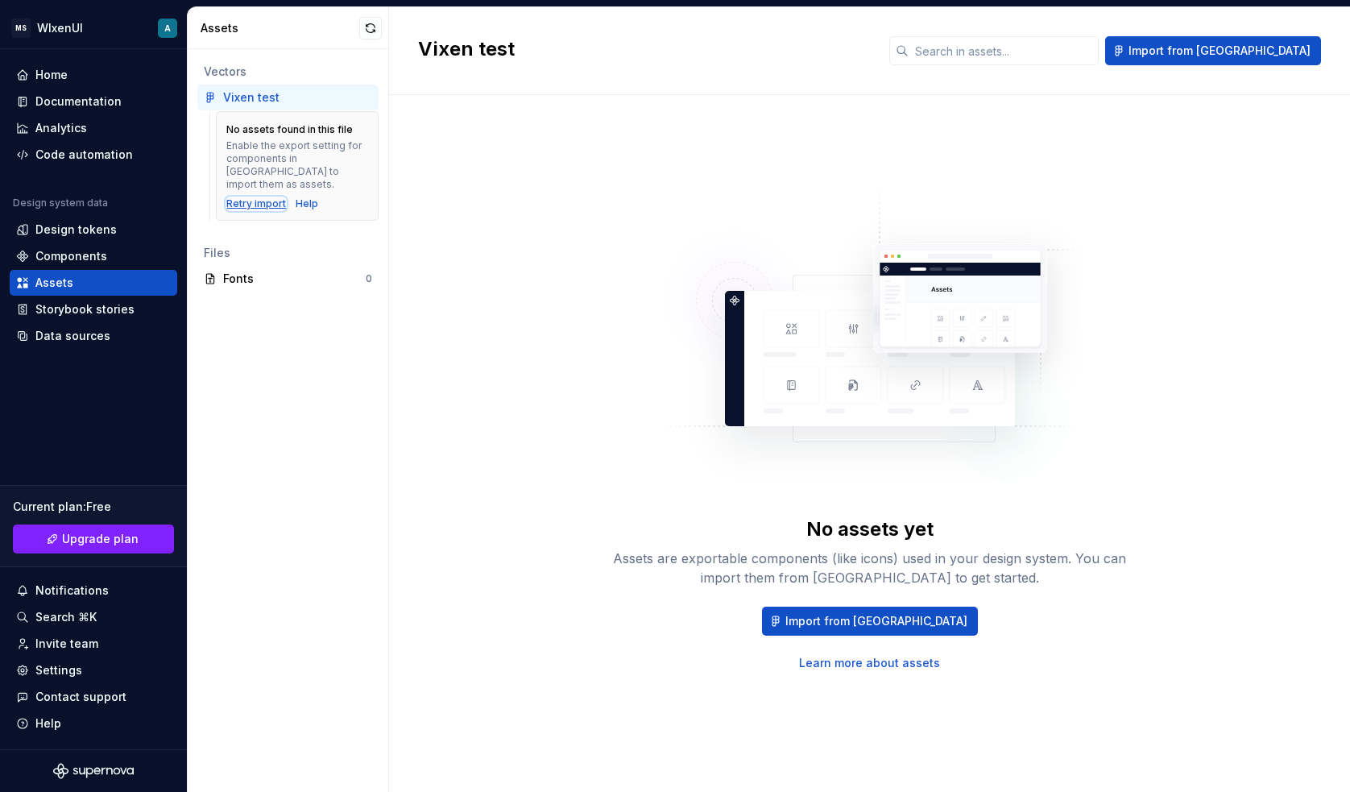
click at [258, 197] on div "Retry import" at bounding box center [256, 203] width 60 height 13
click at [303, 197] on div "Help" at bounding box center [307, 203] width 23 height 13
click at [852, 620] on span "Import from [GEOGRAPHIC_DATA]" at bounding box center [876, 621] width 182 height 16
click at [250, 197] on div "Retry import" at bounding box center [256, 203] width 60 height 13
click at [57, 283] on div "Assets" at bounding box center [54, 283] width 38 height 16
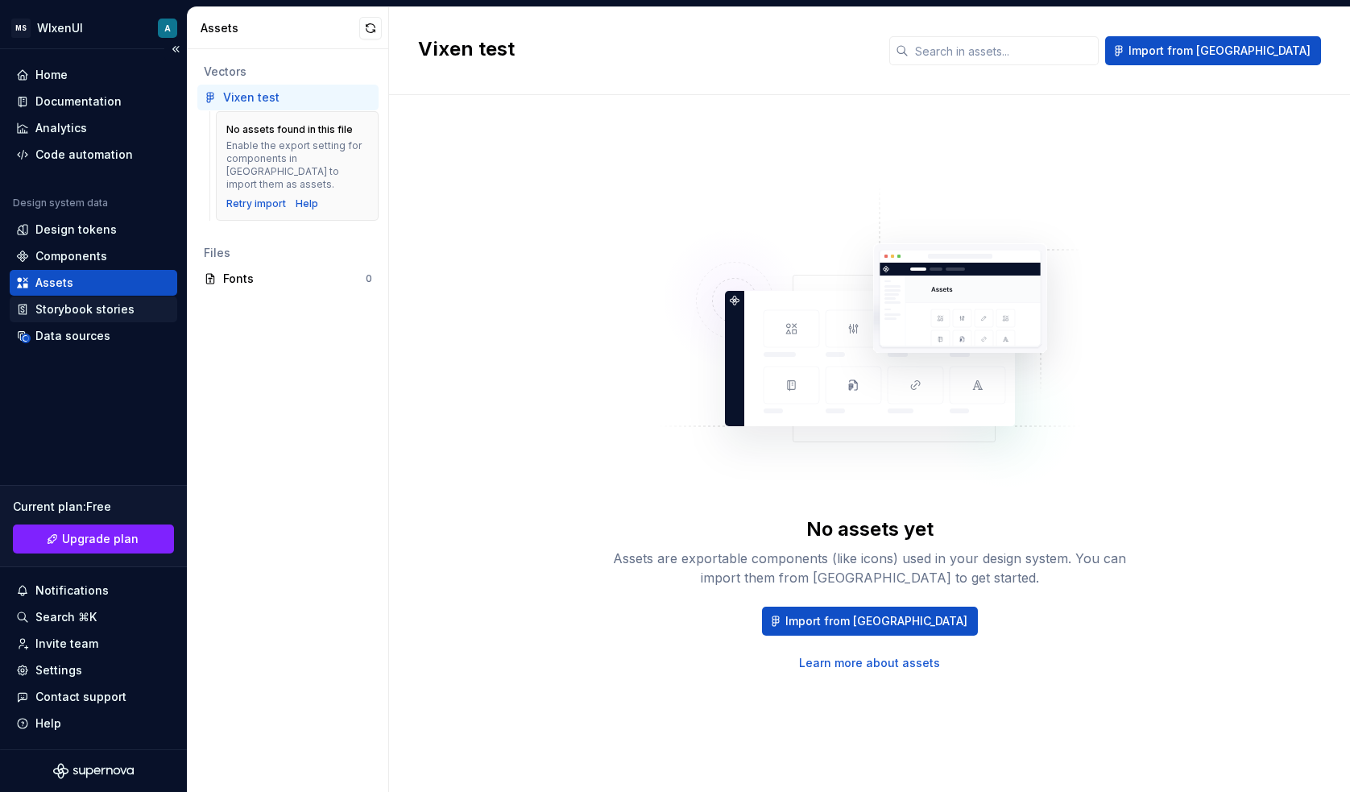
click at [72, 314] on div "Storybook stories" at bounding box center [84, 309] width 99 height 16
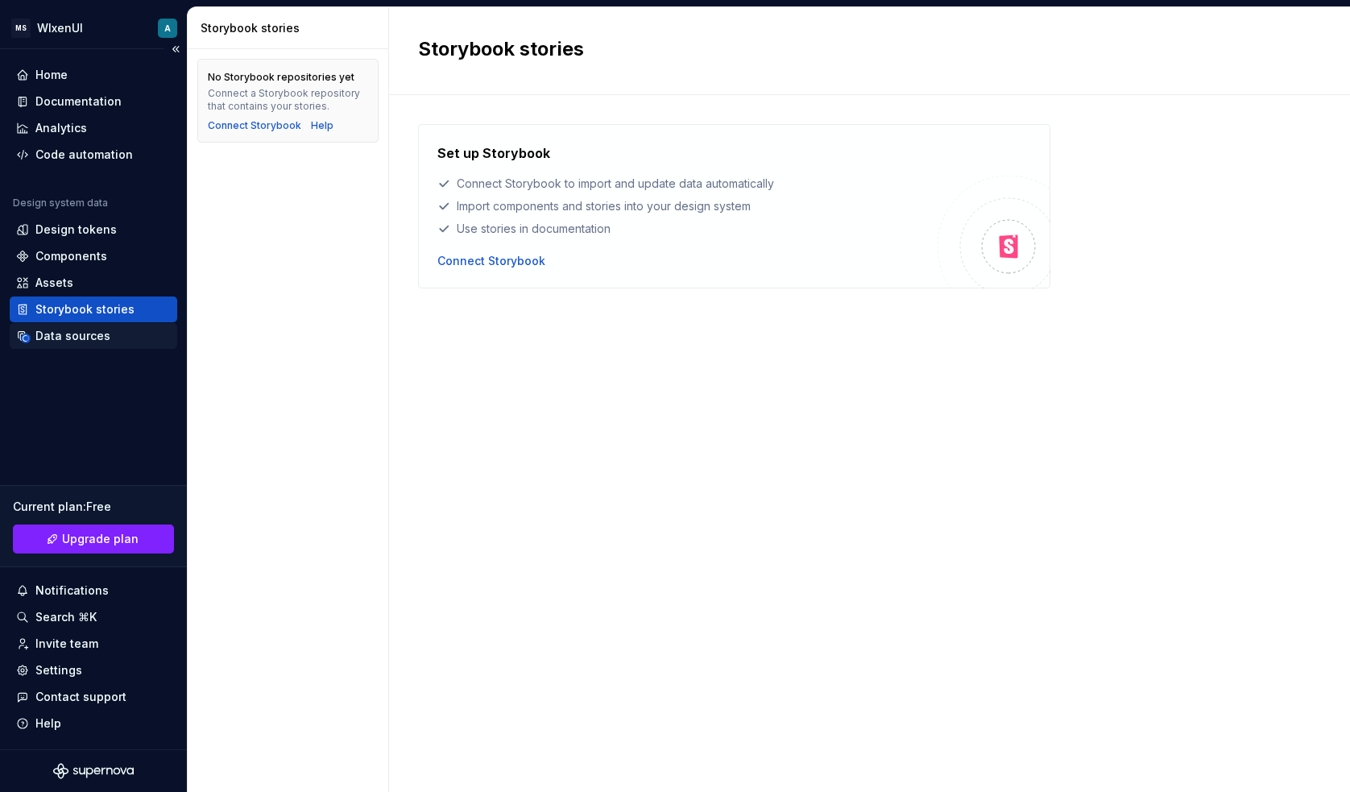
click at [68, 337] on div "Data sources" at bounding box center [72, 336] width 75 height 16
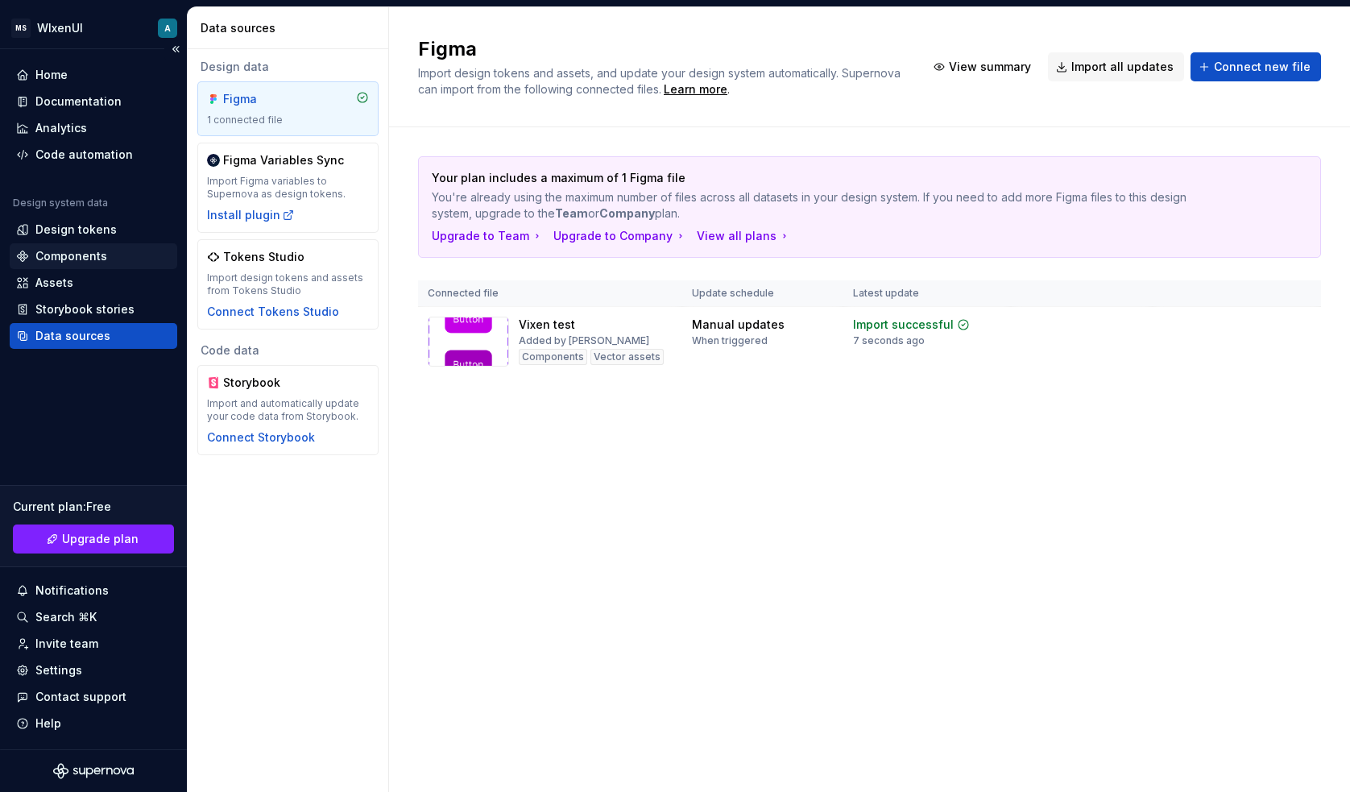
click at [56, 253] on div "Components" at bounding box center [71, 256] width 72 height 16
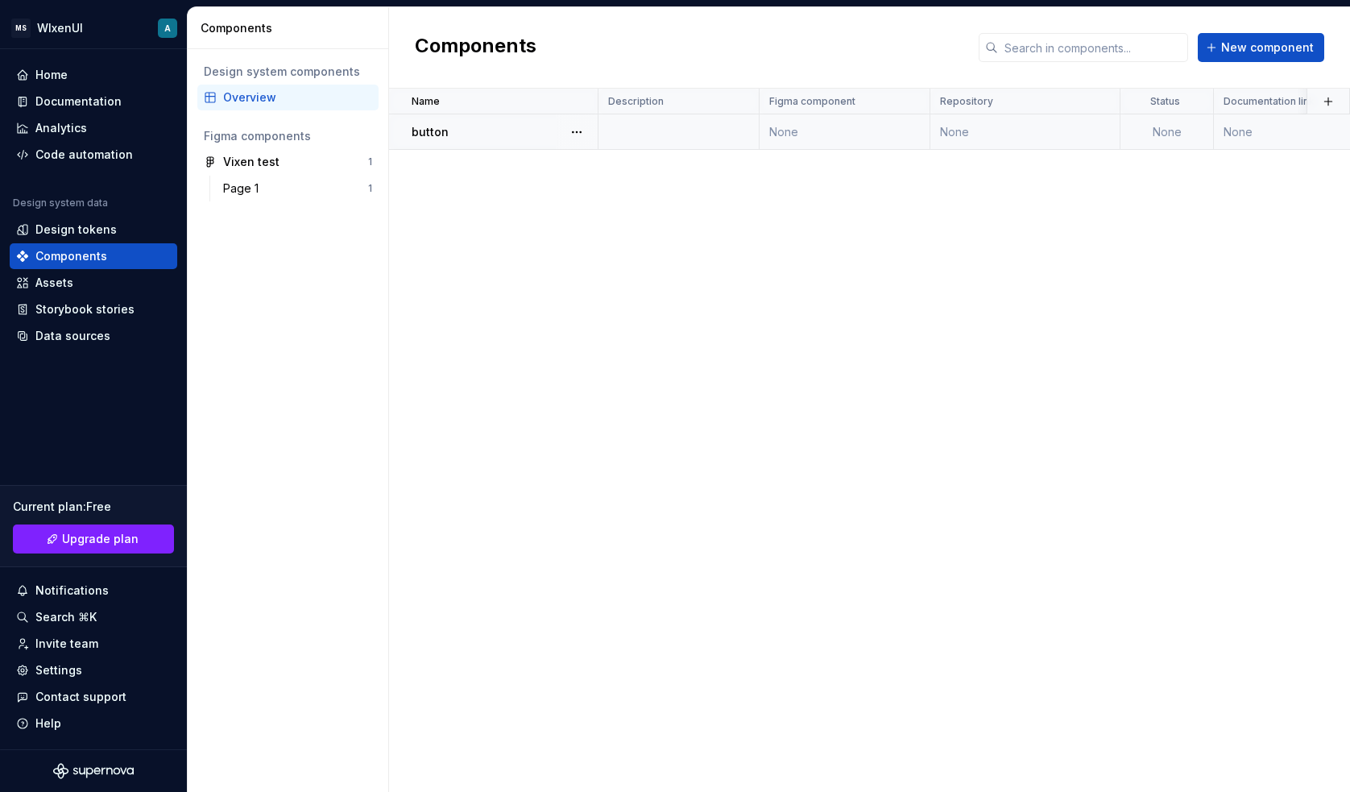
click at [511, 134] on div "button" at bounding box center [503, 132] width 185 height 16
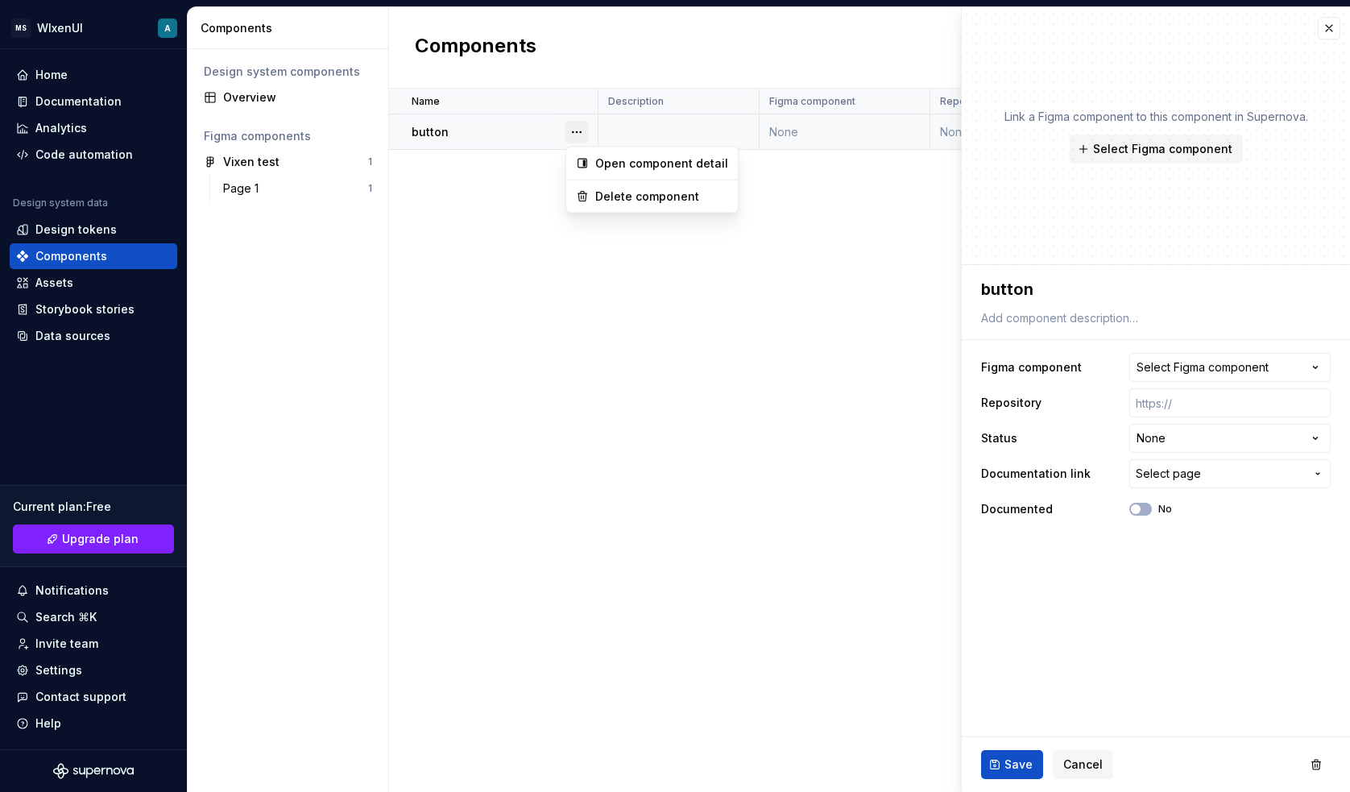
click at [577, 132] on button "button" at bounding box center [576, 132] width 23 height 23
click at [1160, 362] on html "**********" at bounding box center [675, 396] width 1350 height 792
click at [1314, 370] on icon "button" at bounding box center [1315, 367] width 16 height 16
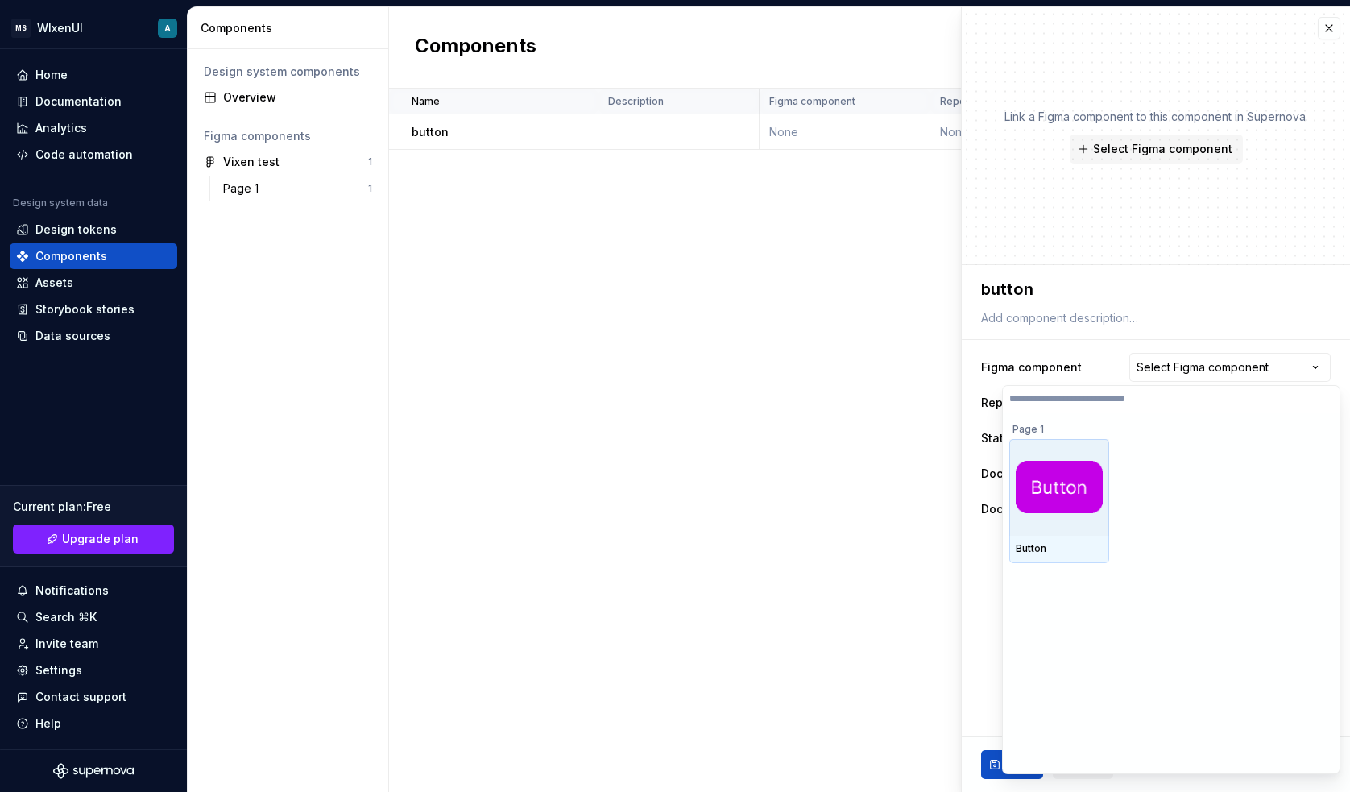
click at [1049, 477] on img at bounding box center [1058, 487] width 87 height 52
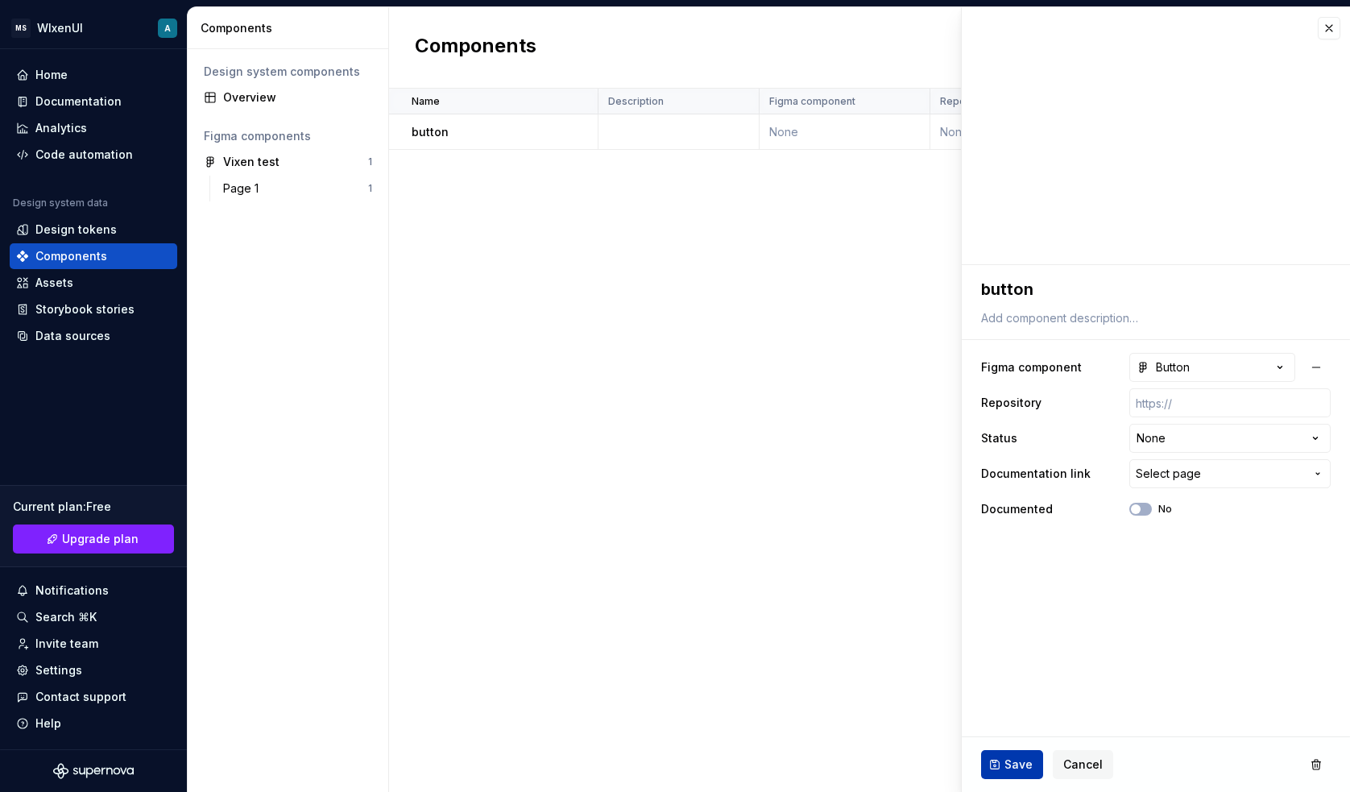
click at [1015, 764] on span "Save" at bounding box center [1018, 764] width 28 height 16
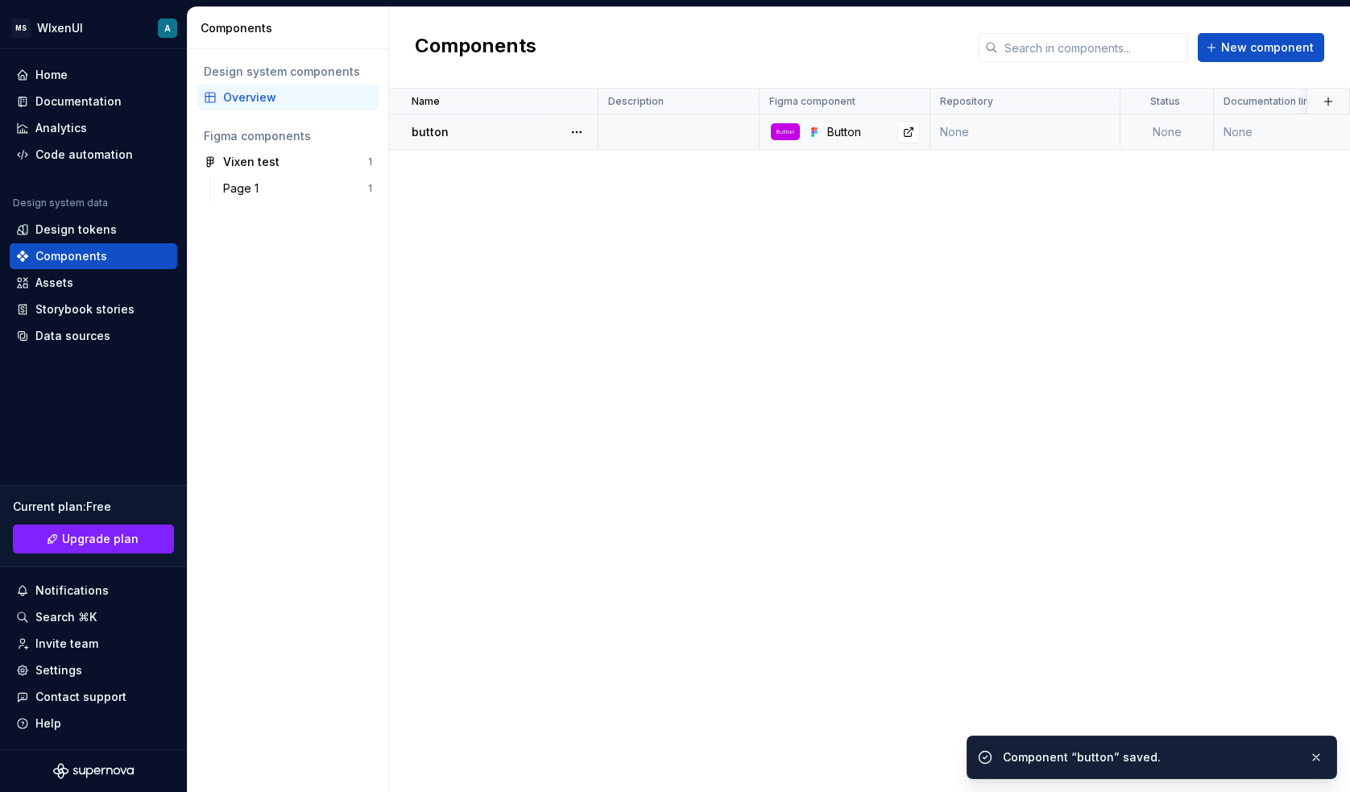
click at [783, 134] on img at bounding box center [785, 132] width 29 height 18
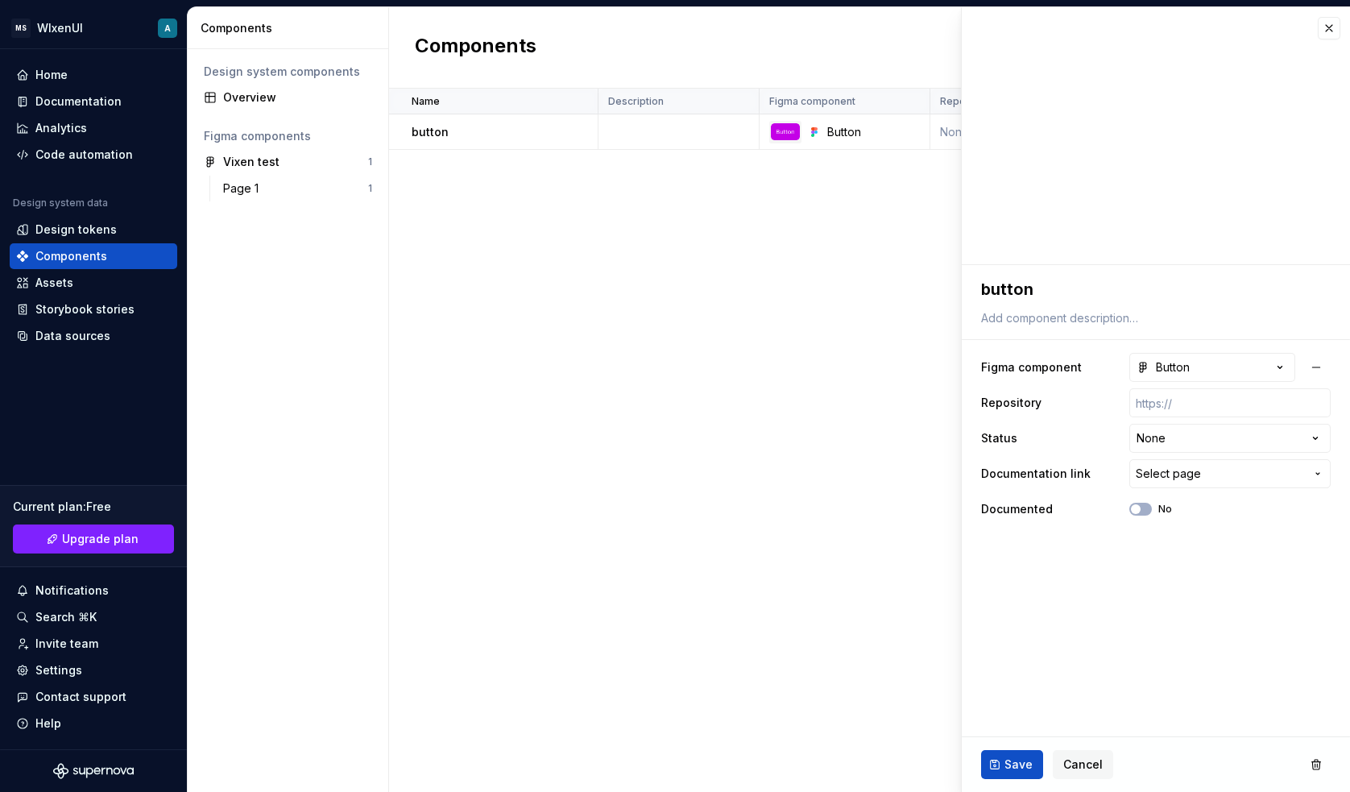
type textarea "*"
click at [568, 316] on div "Name Description Figma component Repository Status Documentation link Documente…" at bounding box center [869, 440] width 961 height 703
click at [1325, 31] on button "button" at bounding box center [1328, 28] width 23 height 23
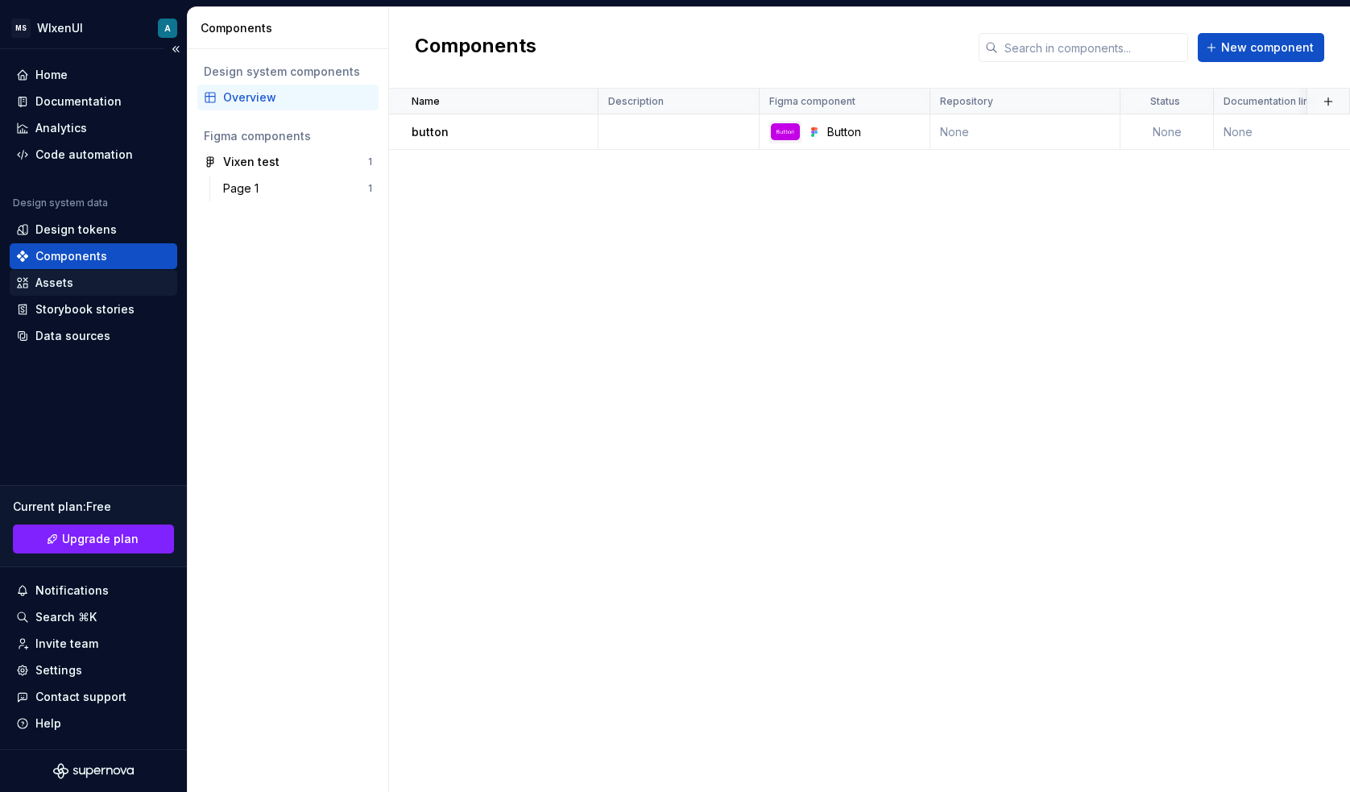
click at [88, 282] on div "Assets" at bounding box center [93, 283] width 155 height 16
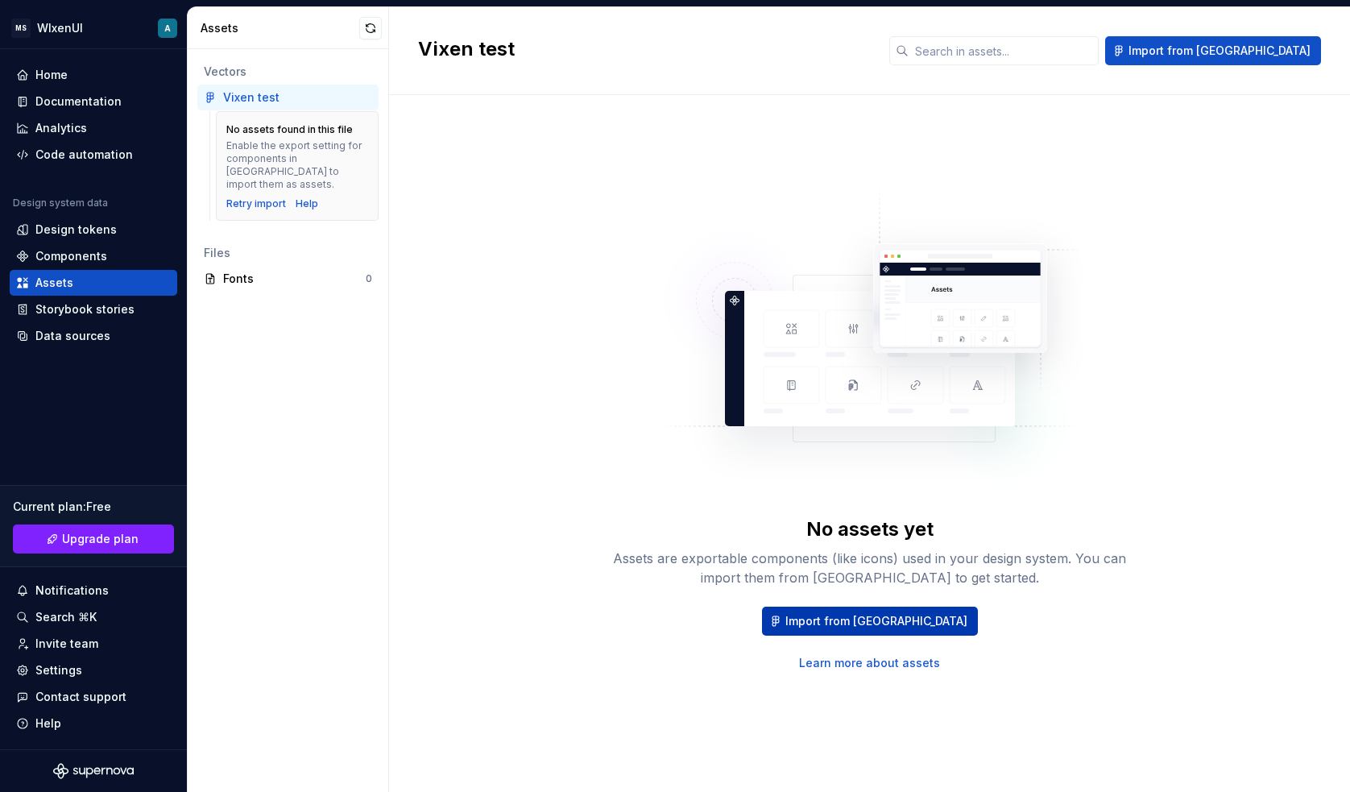
click at [865, 619] on span "Import from [GEOGRAPHIC_DATA]" at bounding box center [876, 621] width 182 height 16
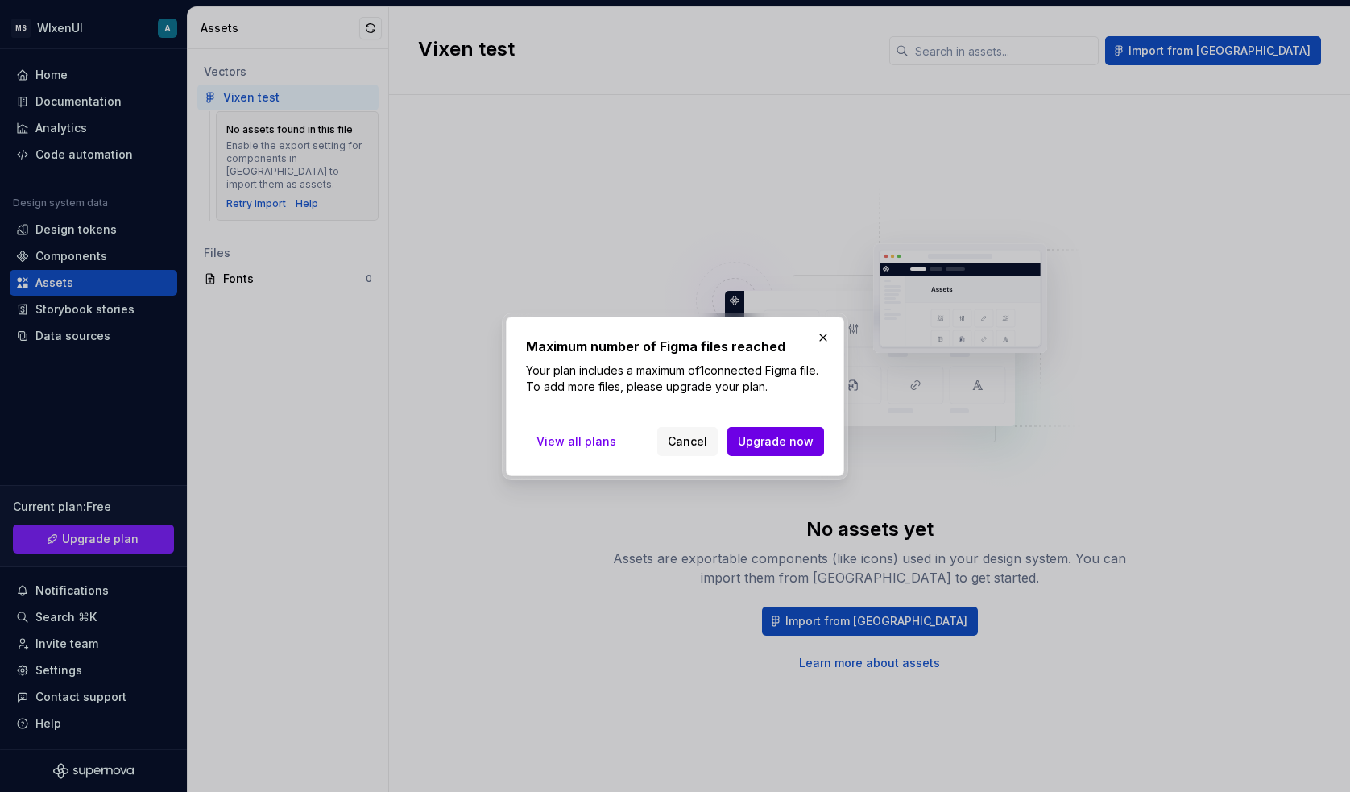
click at [765, 446] on span "Upgrade now" at bounding box center [776, 441] width 76 height 16
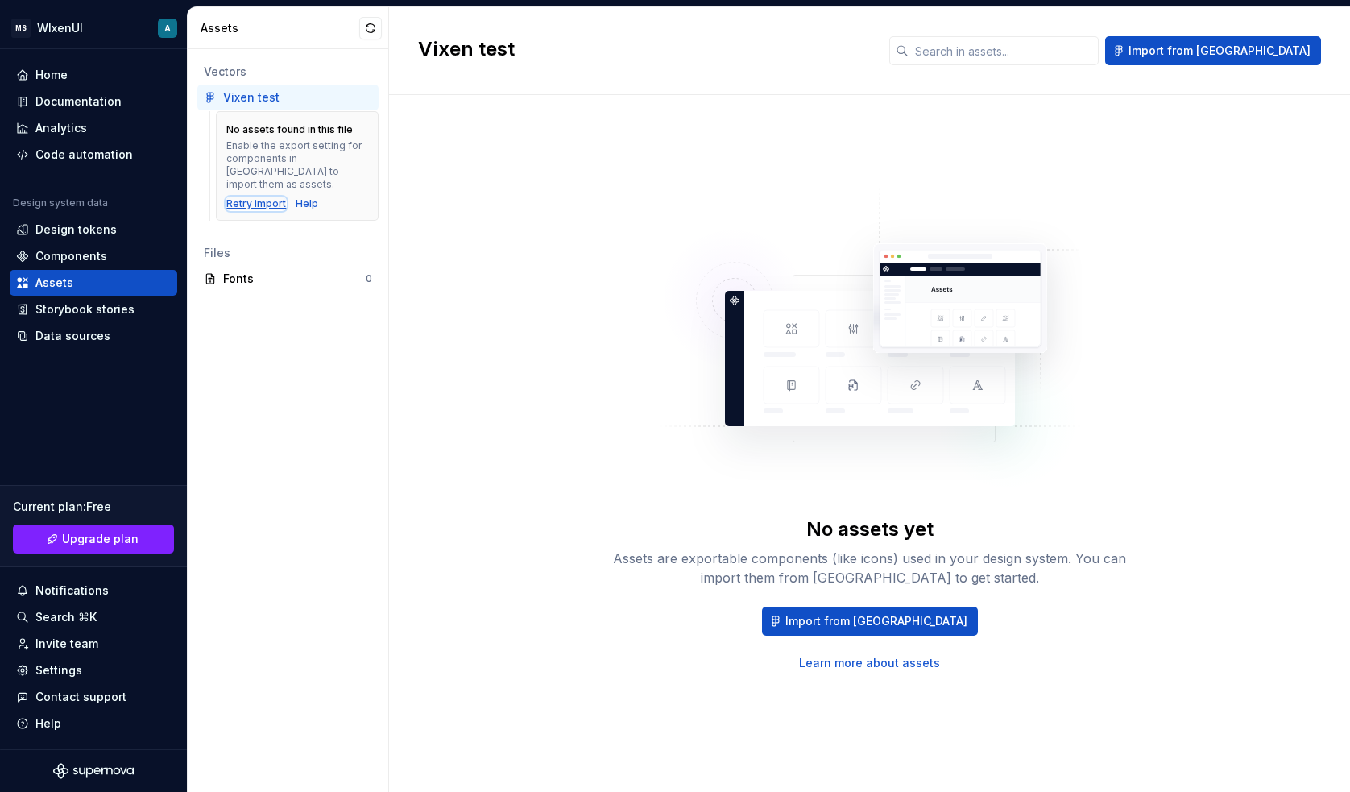
click at [246, 197] on div "Retry import" at bounding box center [256, 203] width 60 height 13
click at [59, 254] on div "Components" at bounding box center [71, 256] width 72 height 16
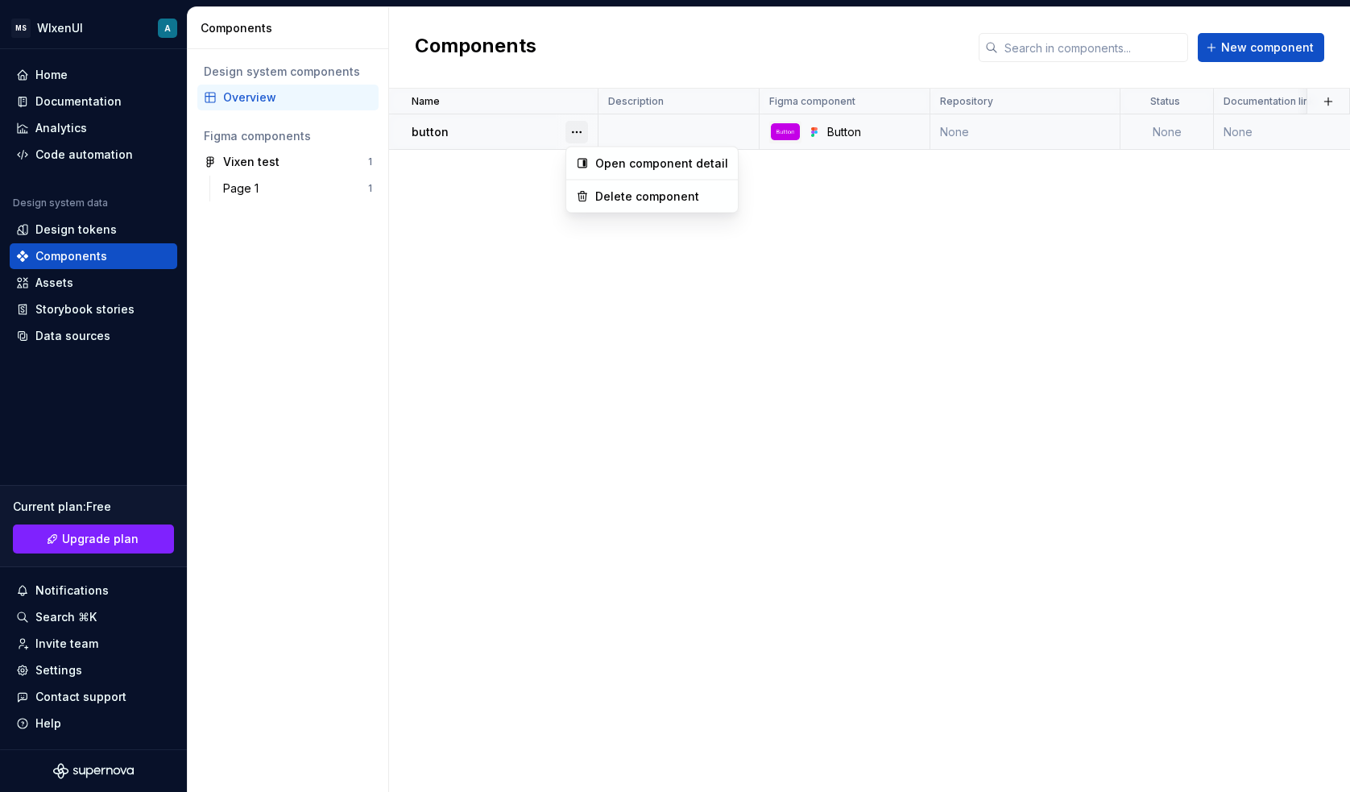
click at [581, 126] on button "button" at bounding box center [576, 132] width 23 height 23
